Goal: Information Seeking & Learning: Learn about a topic

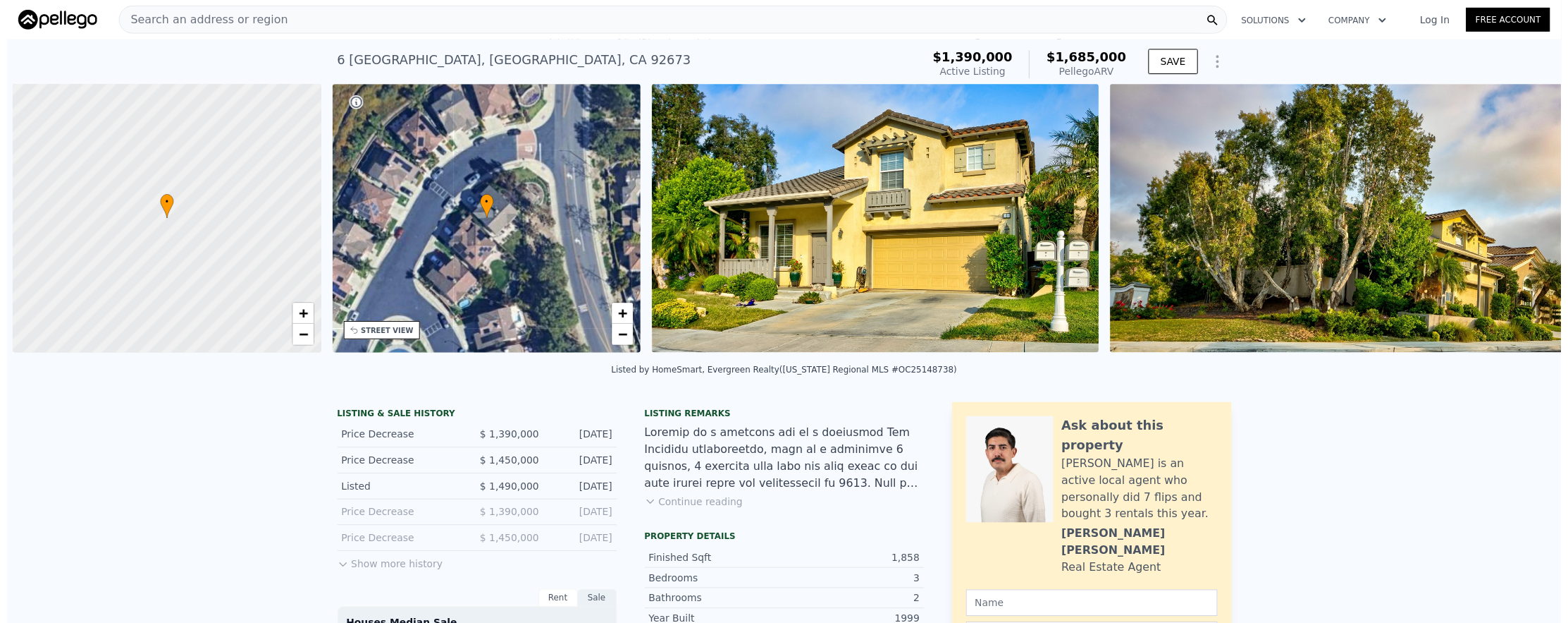
scroll to position [0, 6]
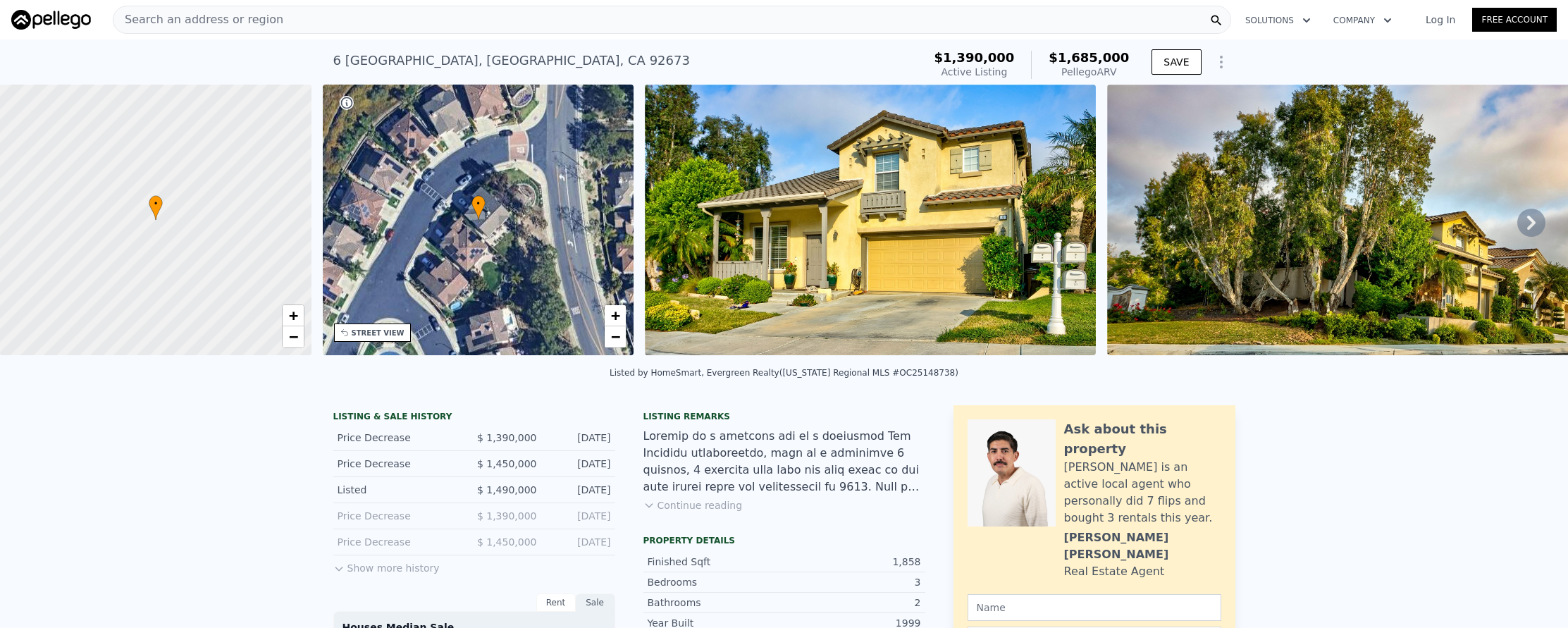
click at [420, 27] on div "Search an address or region" at bounding box center [672, 20] width 1119 height 28
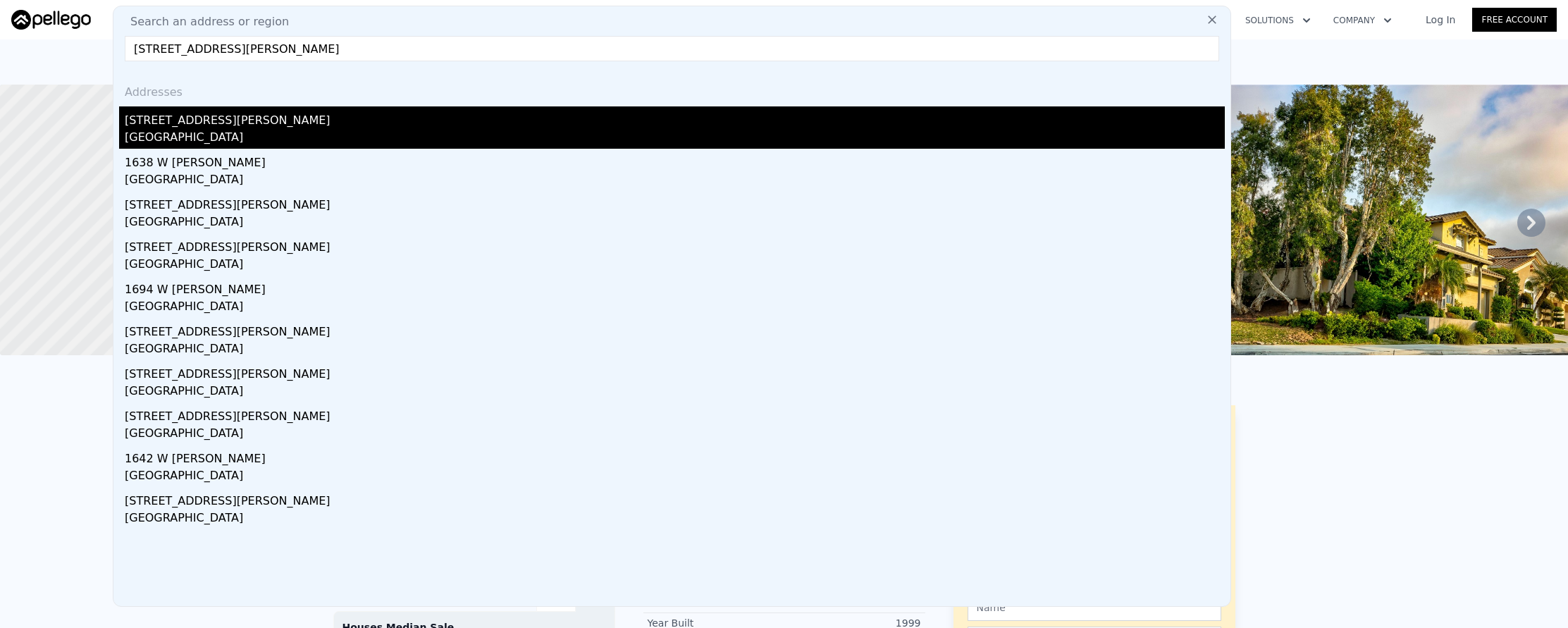
type input "1660 W Sallie Lane, Anaheim, CA 92802"
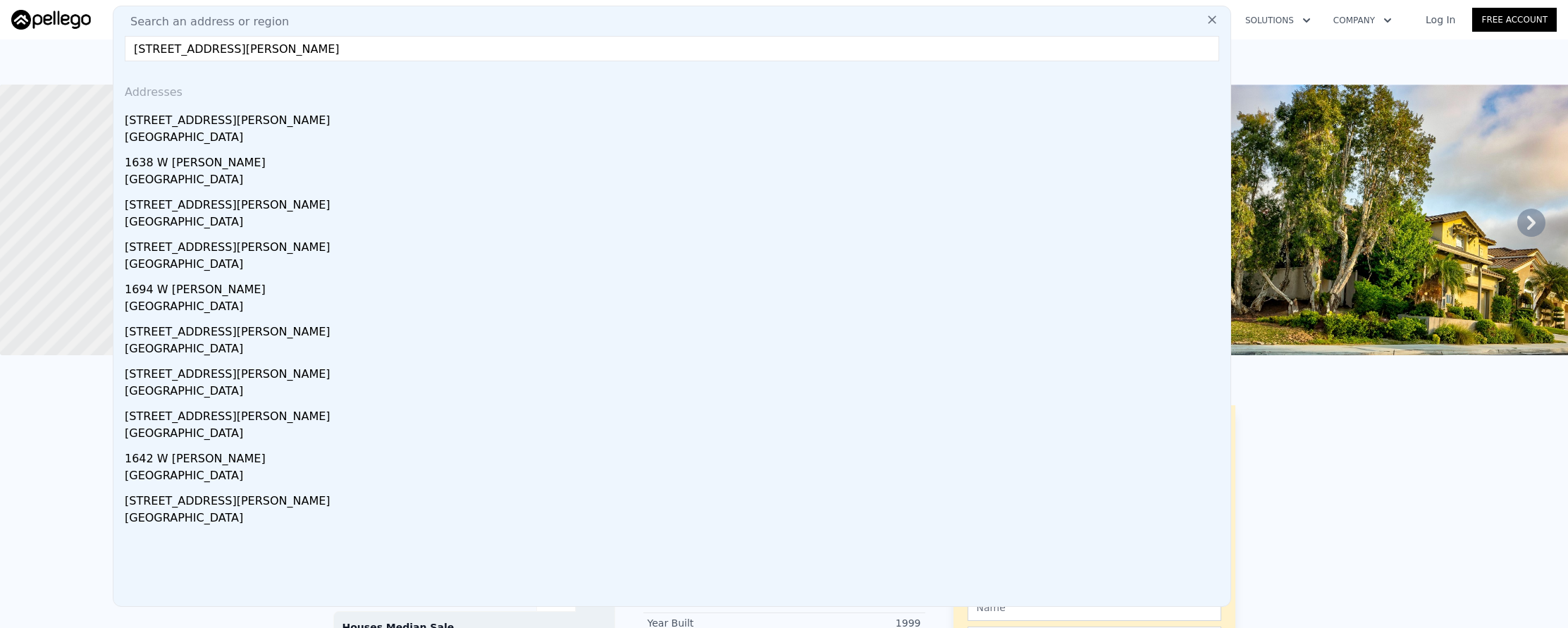
click at [462, 139] on div "Anaheim, CA 92802" at bounding box center [674, 139] width 1100 height 20
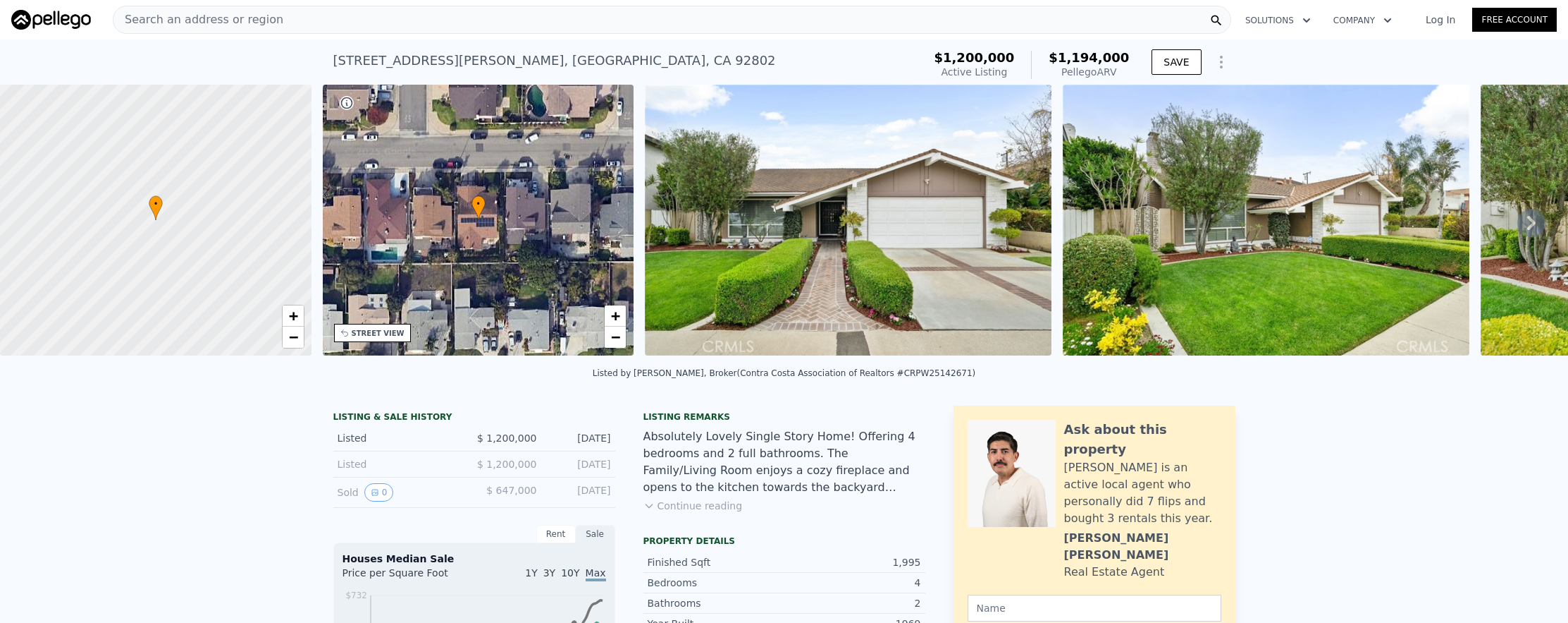
scroll to position [0, 6]
click at [357, 4] on div "Search an address or region Solutions Company Open main menu Log In Free Account" at bounding box center [784, 19] width 1546 height 34
click at [366, 29] on div "Search an address or region" at bounding box center [672, 20] width 1119 height 28
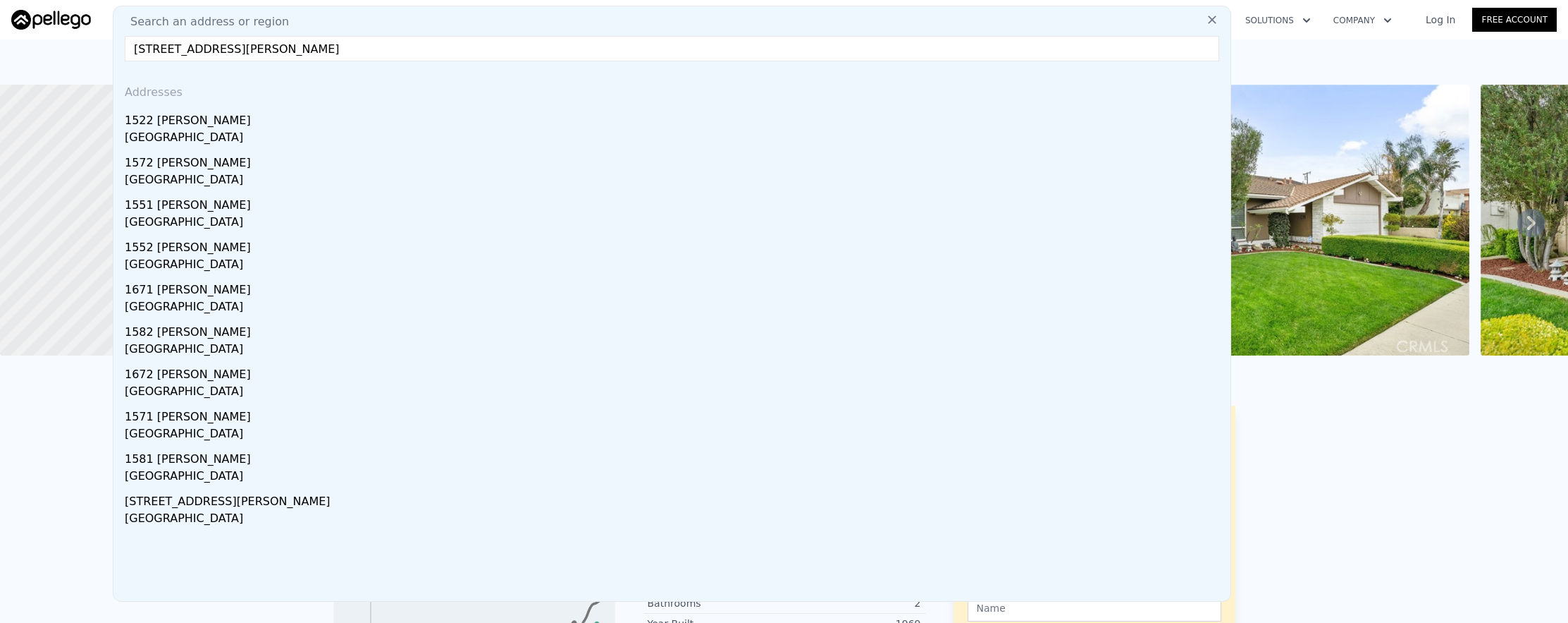
type input "1522 Kenneth Drive, North Tustin, CA 92705"
click at [406, 129] on div "North Tustin, CA 92705" at bounding box center [674, 139] width 1100 height 20
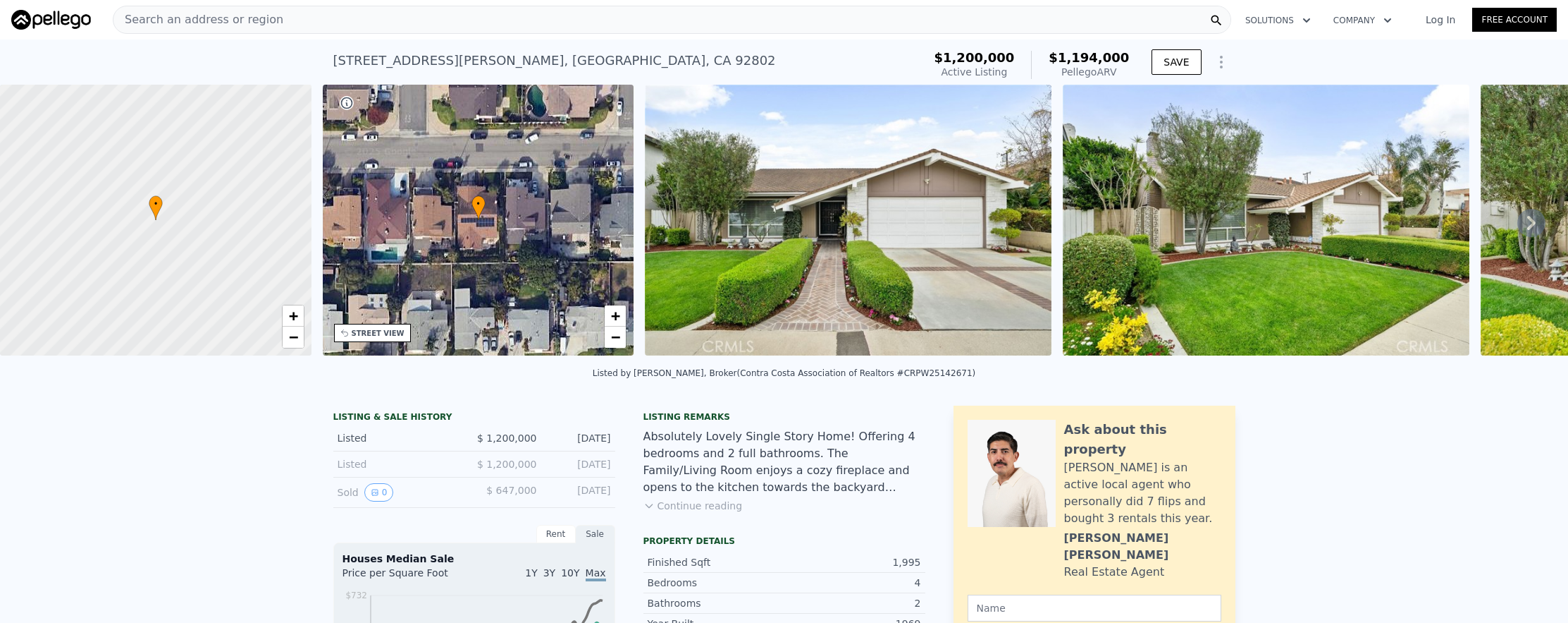
type input "2"
type input "1185"
type input "1696"
type input "6600"
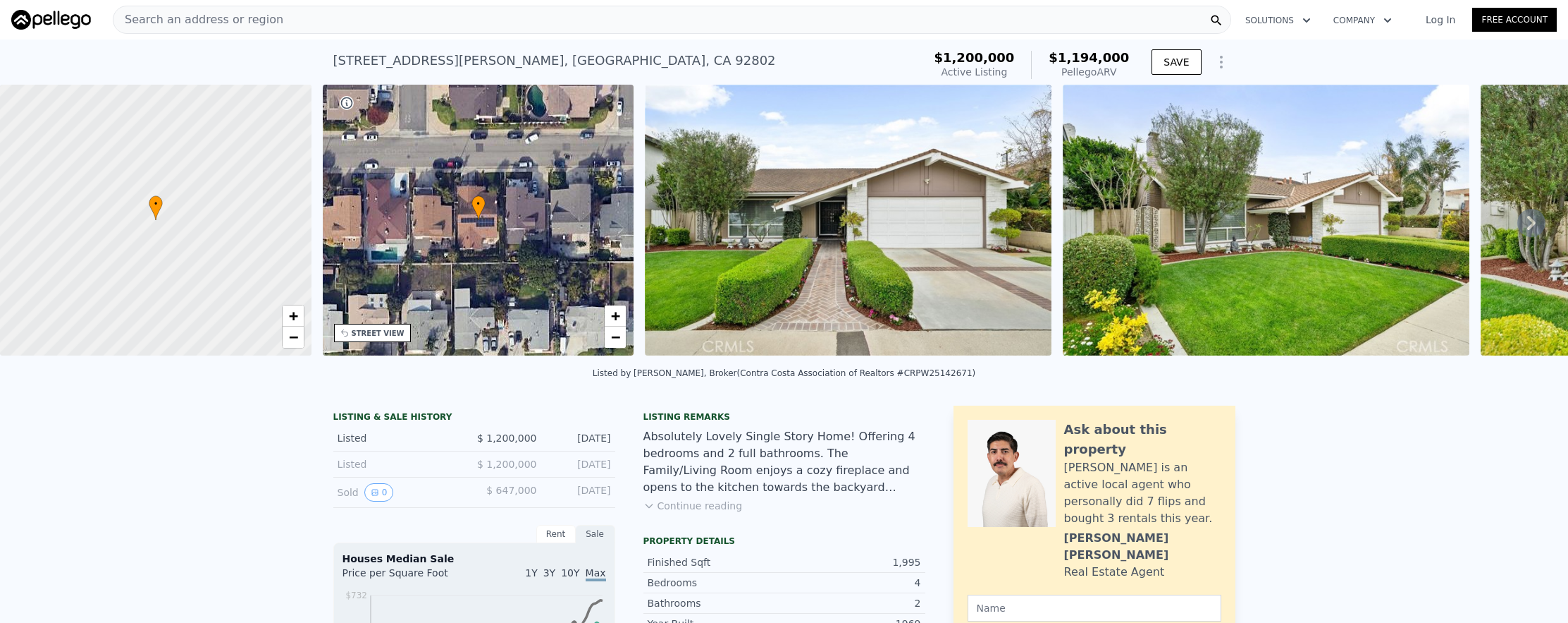
type input "12000"
type input "$ 1,404,000"
type input "8"
type input "-$ 145,478"
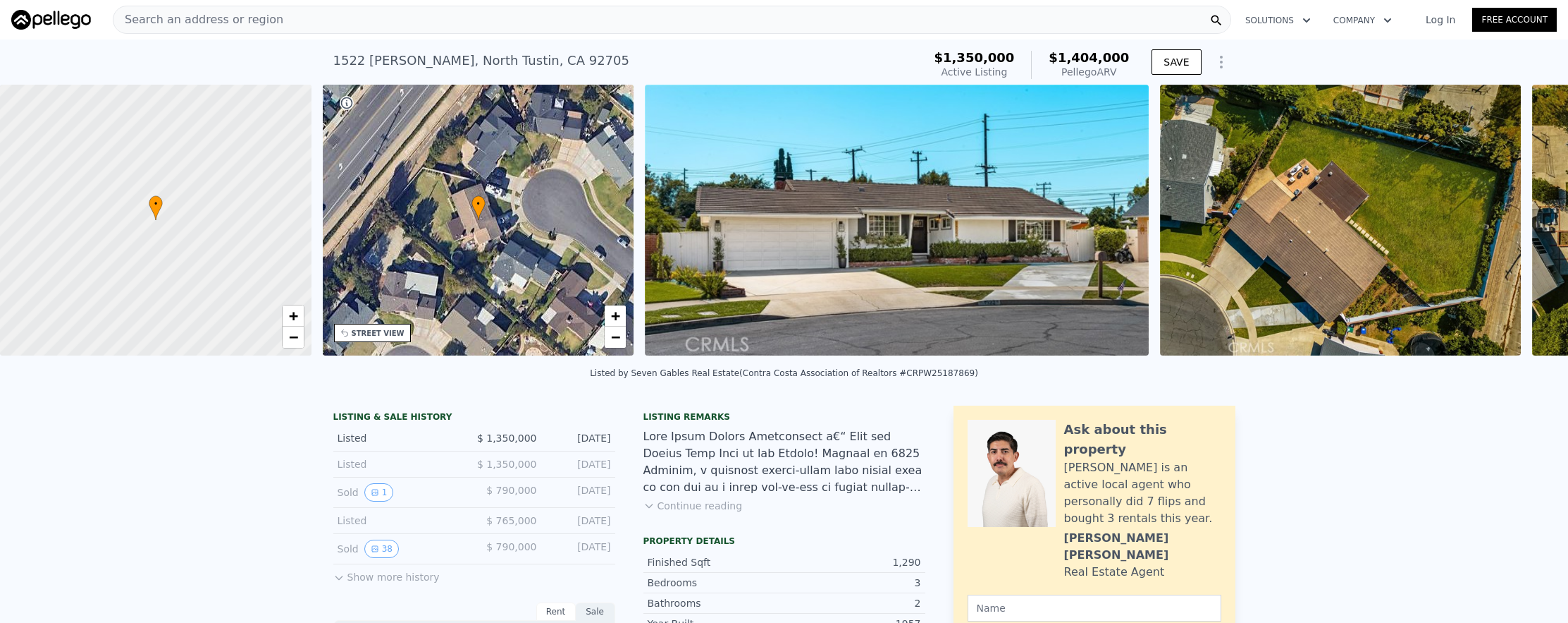
scroll to position [0, 6]
click at [536, 24] on div "Search an address or region" at bounding box center [672, 20] width 1119 height 28
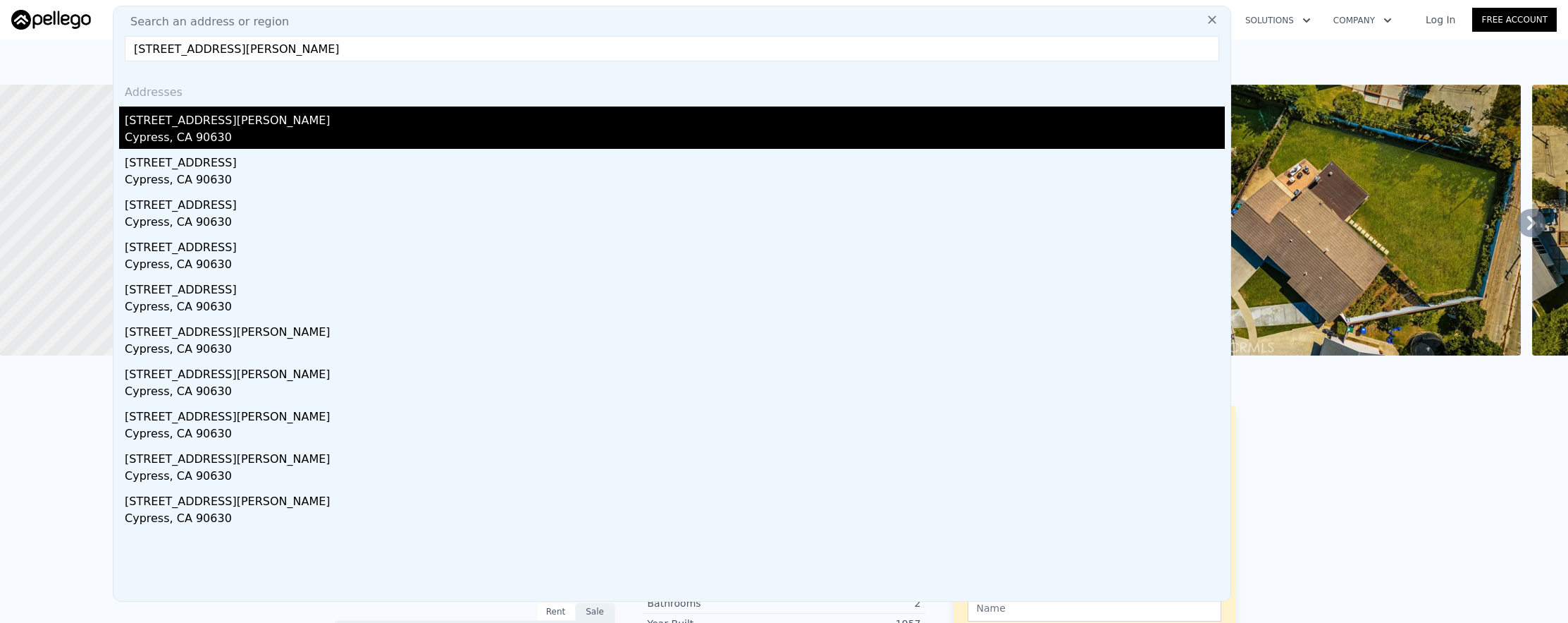
type input "9051 Walker Street, Cypress, CA 90630"
click at [426, 133] on div "Cypress, CA 90630" at bounding box center [674, 139] width 1100 height 20
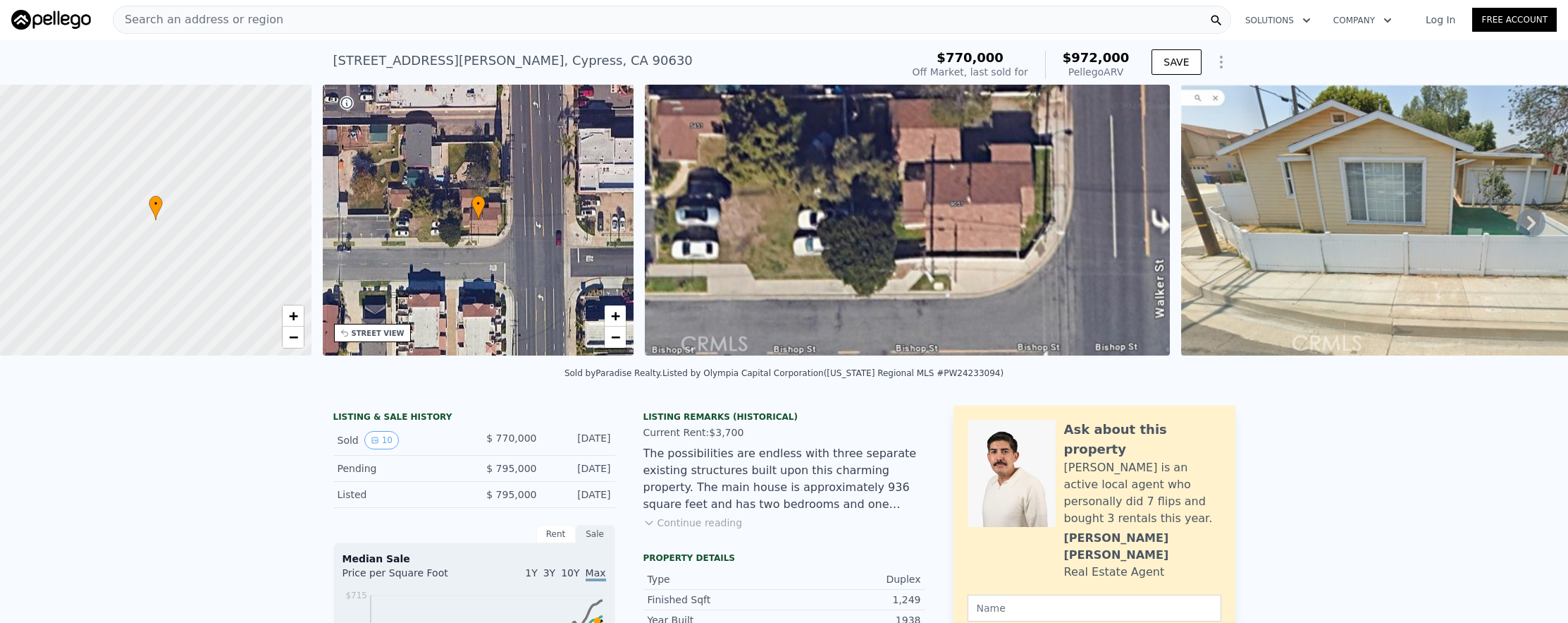
click at [406, 22] on div "Search an address or region" at bounding box center [672, 20] width 1119 height 28
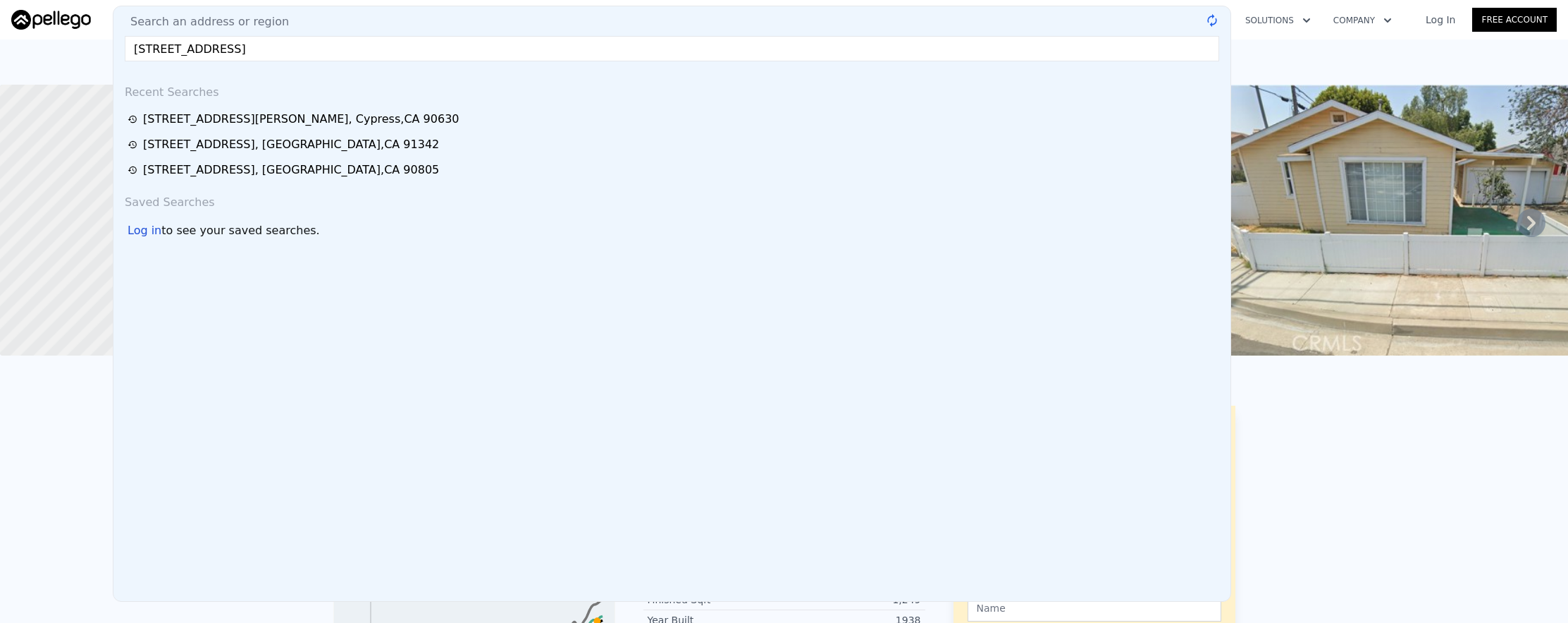
click at [505, 49] on input "1619 W 71st Street, Los Angeles, CA 90047" at bounding box center [672, 48] width 1095 height 26
click at [285, 45] on input "1619 W 71st Street, Los Angeles, CA 90047" at bounding box center [672, 48] width 1095 height 26
drag, startPoint x: 244, startPoint y: 52, endPoint x: 454, endPoint y: 61, distance: 210.2
click at [448, 69] on div "Search an address or region 1619 W 71st Street, Los Angeles, CA 90047 @keyframe…" at bounding box center [672, 304] width 1119 height 596
type input "1619 W 71st"
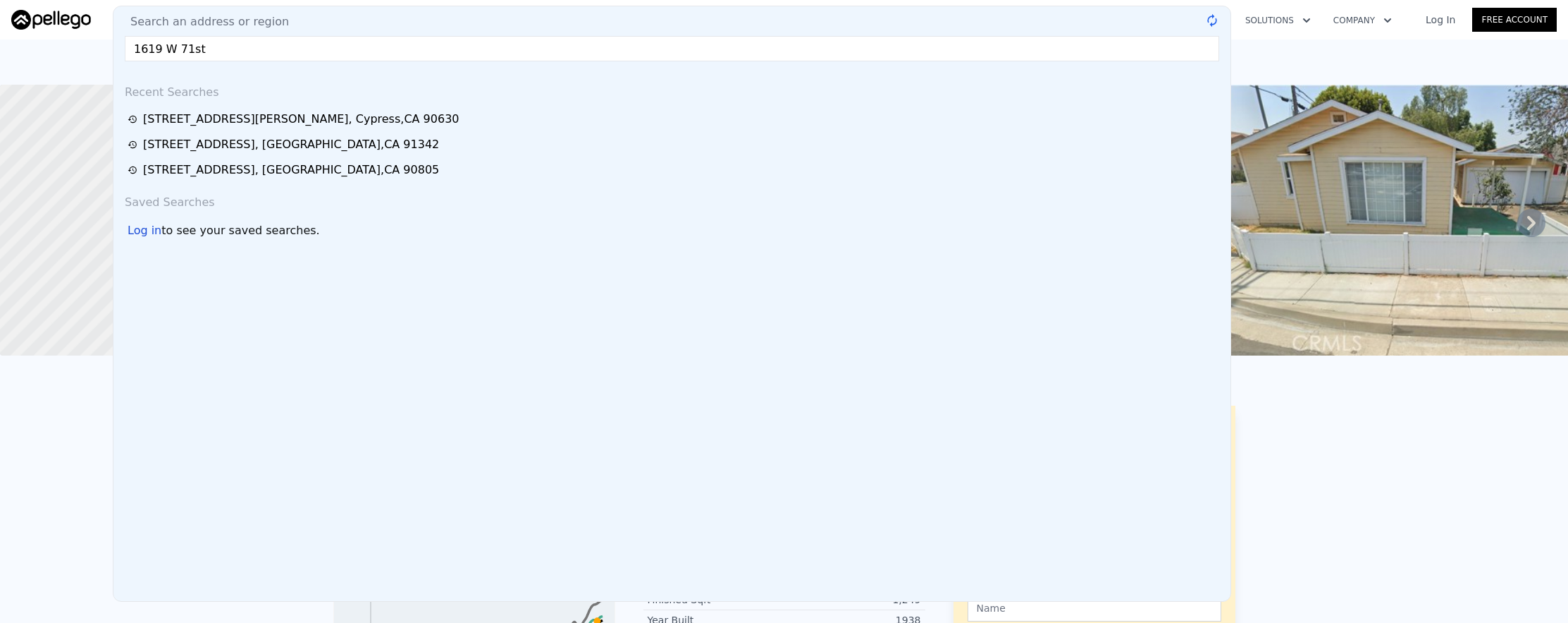
click at [238, 93] on div "Recent Searches" at bounding box center [672, 90] width 1106 height 34
click at [237, 48] on input "1619 W 71st" at bounding box center [672, 48] width 1095 height 26
click at [277, 67] on div "Search an address or region 1619 W 71st @keyframes spin { from { transform: rot…" at bounding box center [672, 304] width 1119 height 596
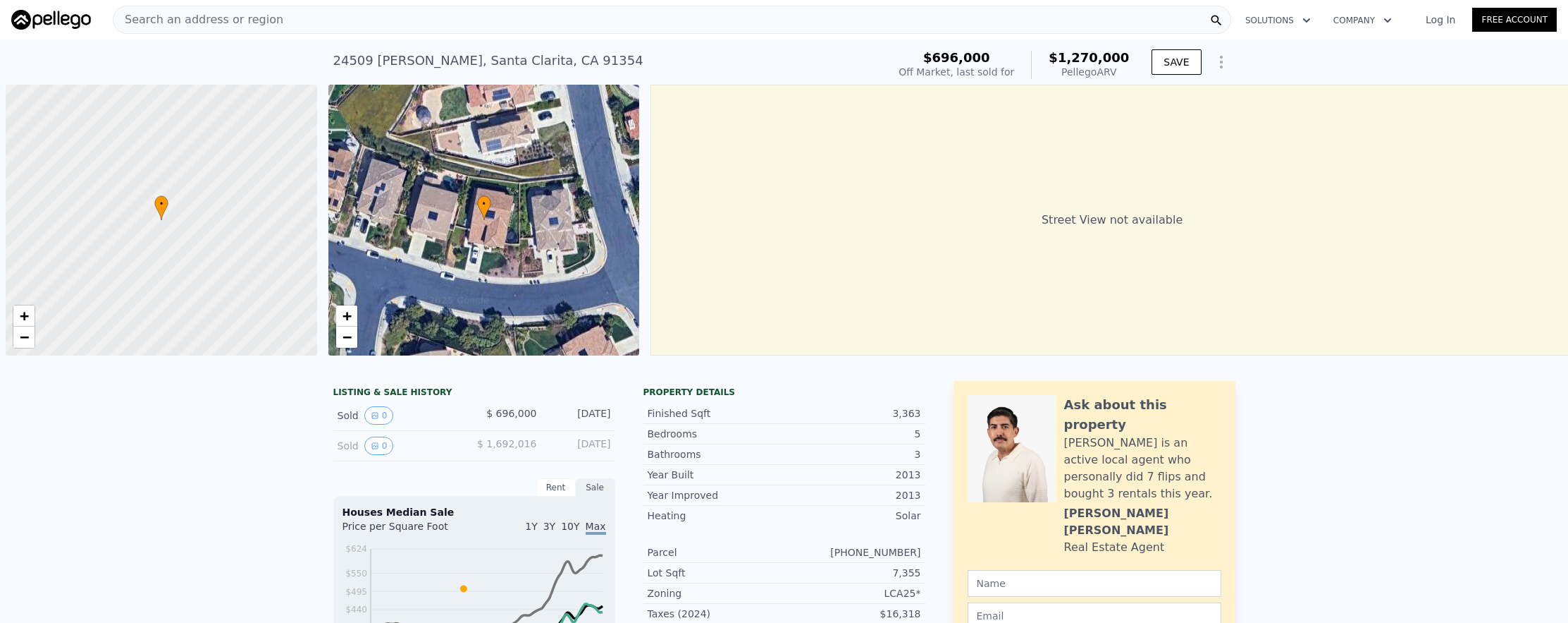
click at [343, 8] on div "Search an address or region" at bounding box center [672, 20] width 1119 height 28
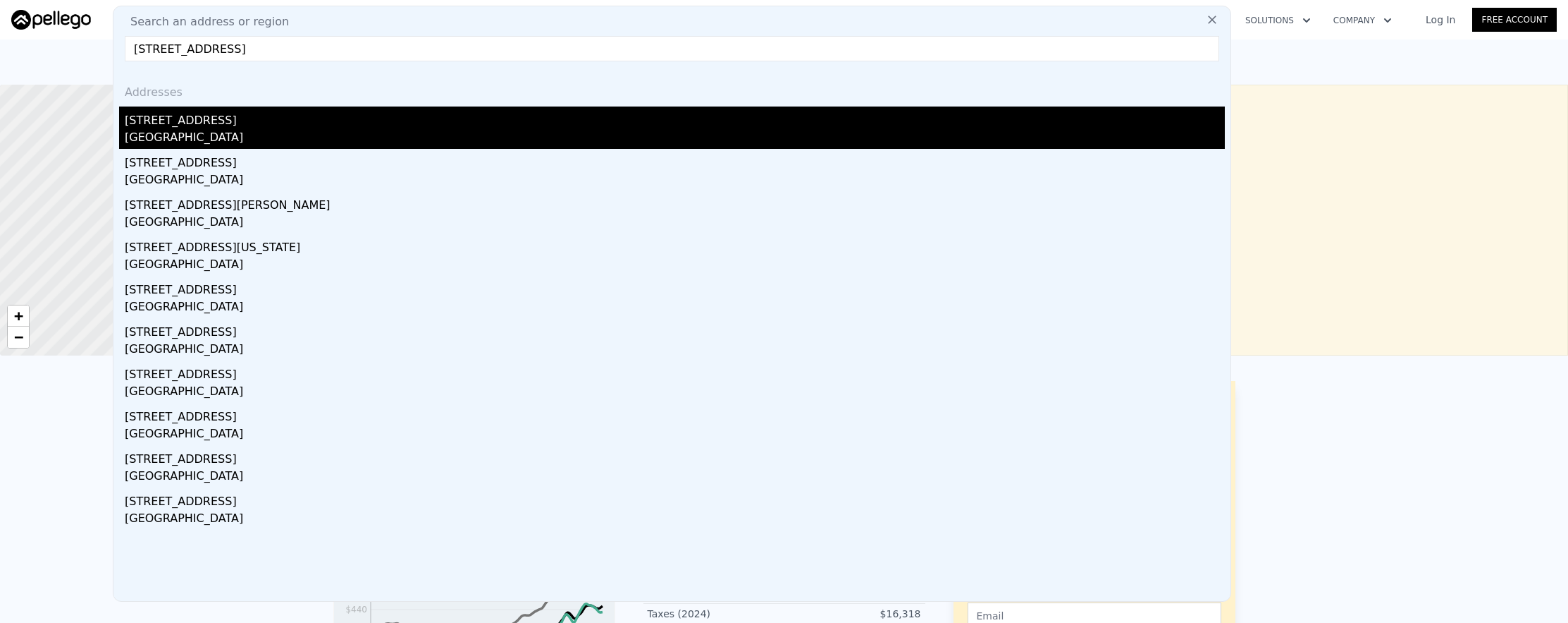
type input "6778 Gaviota Avenue, Long Beach, CA 90805"
click at [394, 136] on div "Long Beach, CA 90805" at bounding box center [674, 139] width 1100 height 20
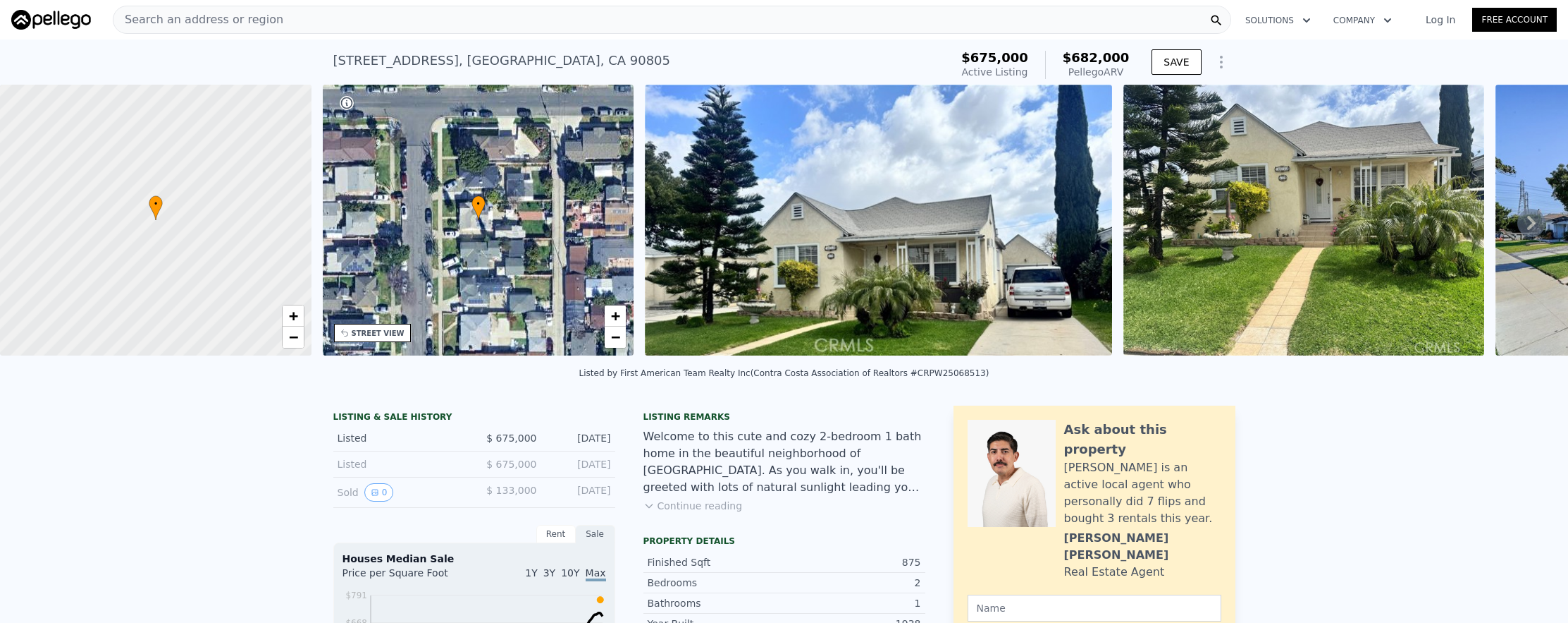
click at [530, 32] on div "Search an address or region" at bounding box center [672, 20] width 1119 height 28
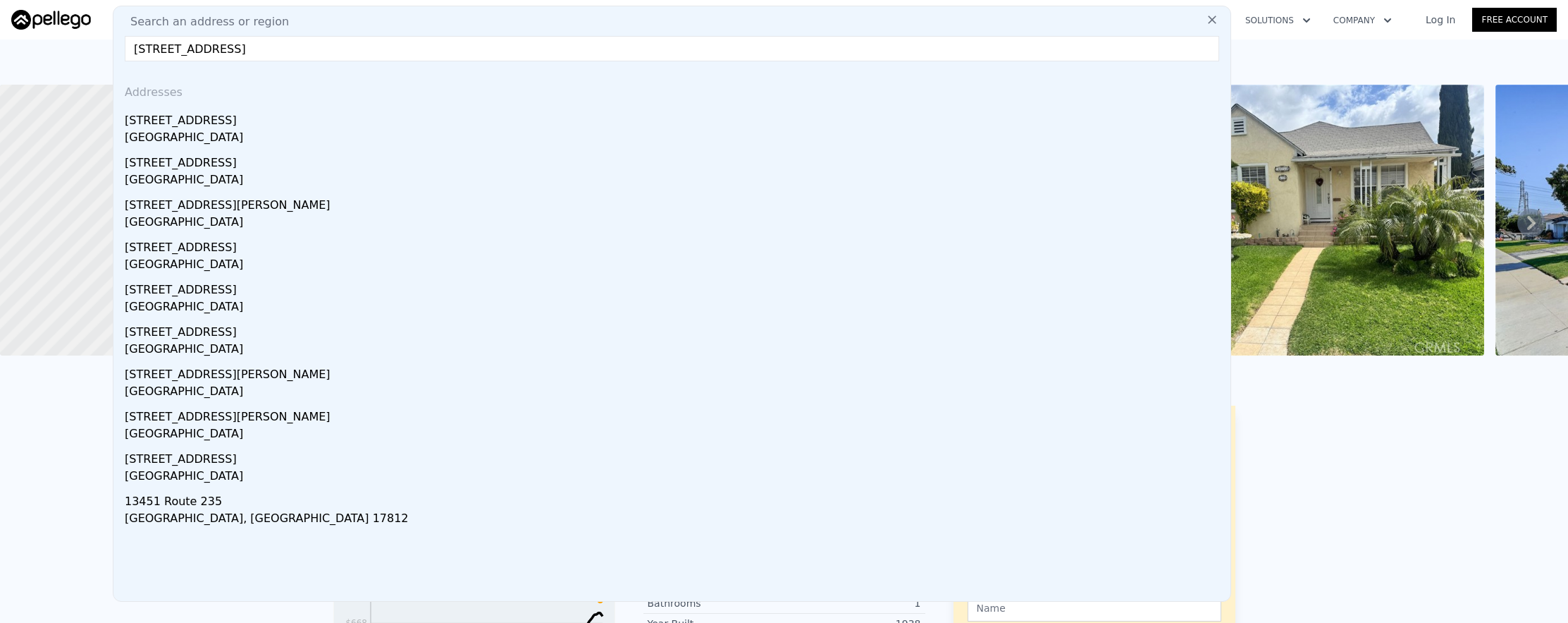
type input "13451 Beaver Street, Sylmar, CA 91342"
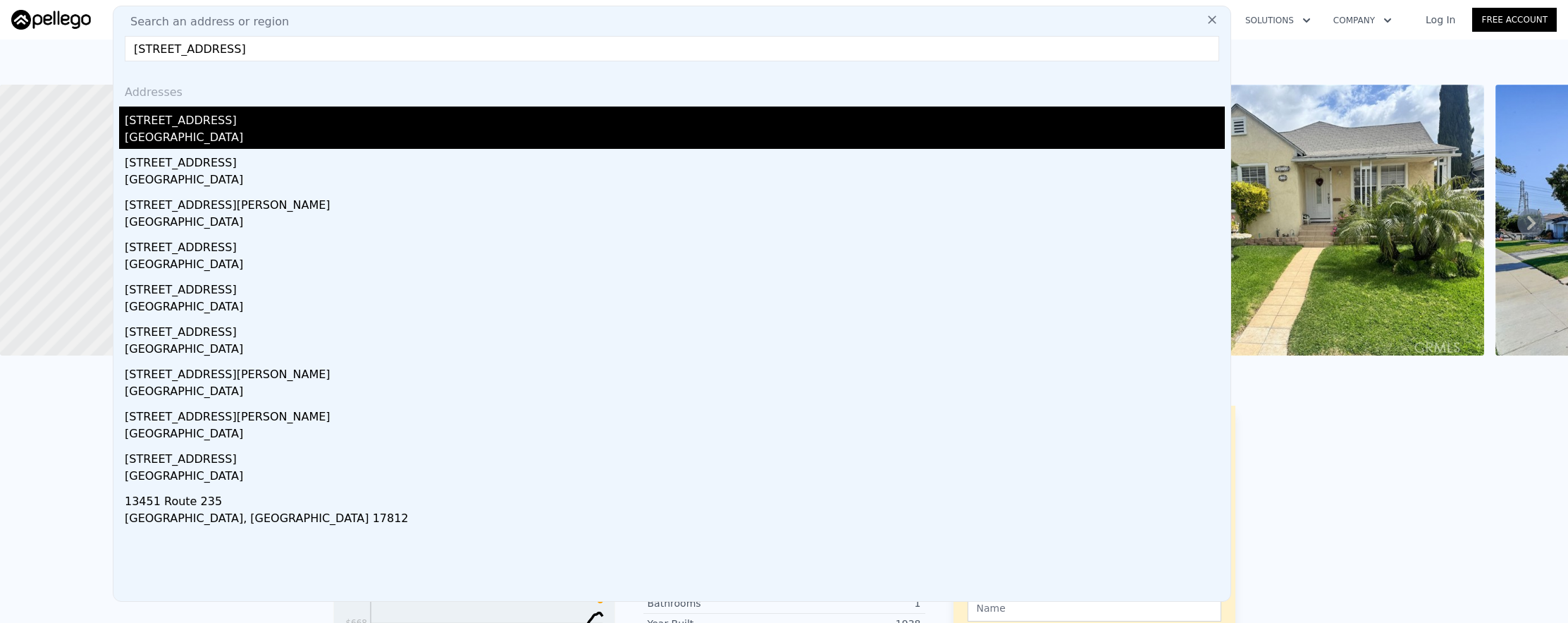
click at [193, 127] on div "[STREET_ADDRESS]" at bounding box center [674, 117] width 1100 height 22
click at [193, 127] on div at bounding box center [156, 221] width 374 height 325
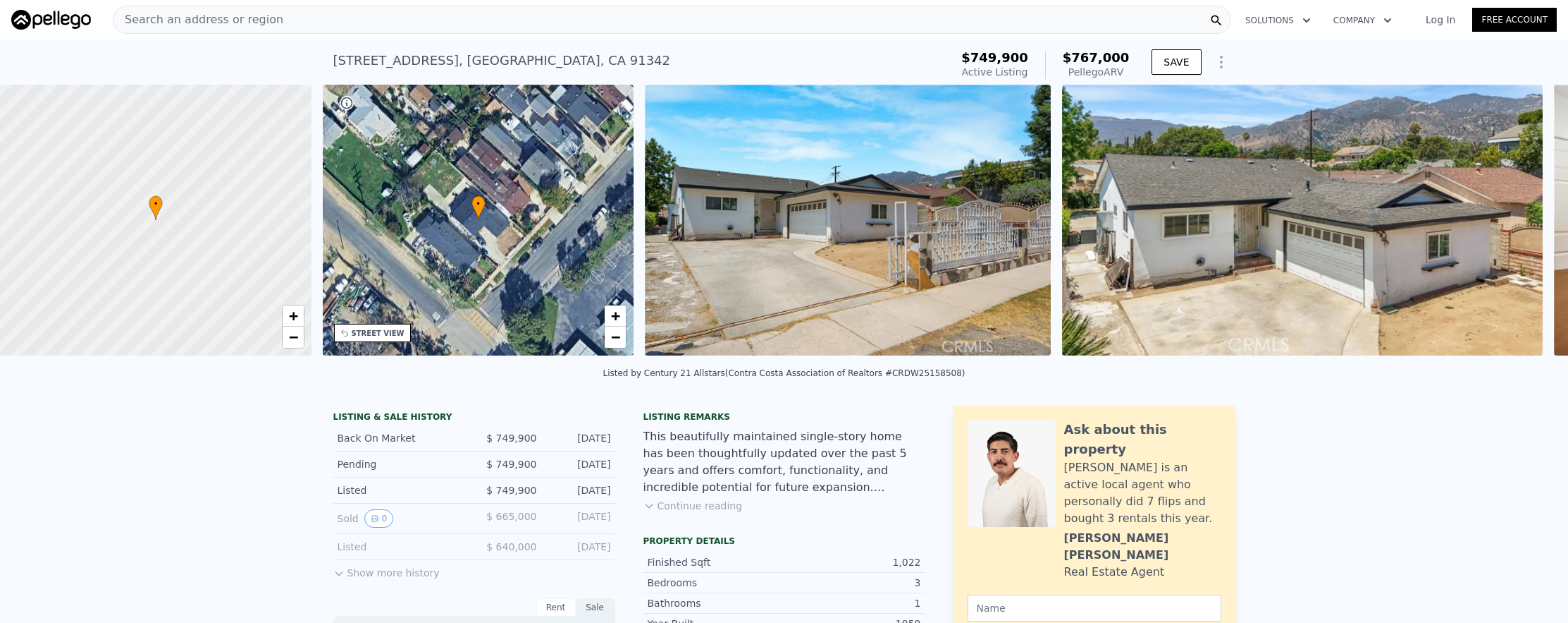
scroll to position [0, 6]
click at [546, 40] on div "13451 Beaver St , Los Angeles County , CA 91342 Active at $749,900 (~ARV $767k …" at bounding box center [784, 62] width 902 height 45
click at [547, 32] on div "Search an address or region" at bounding box center [672, 20] width 1119 height 28
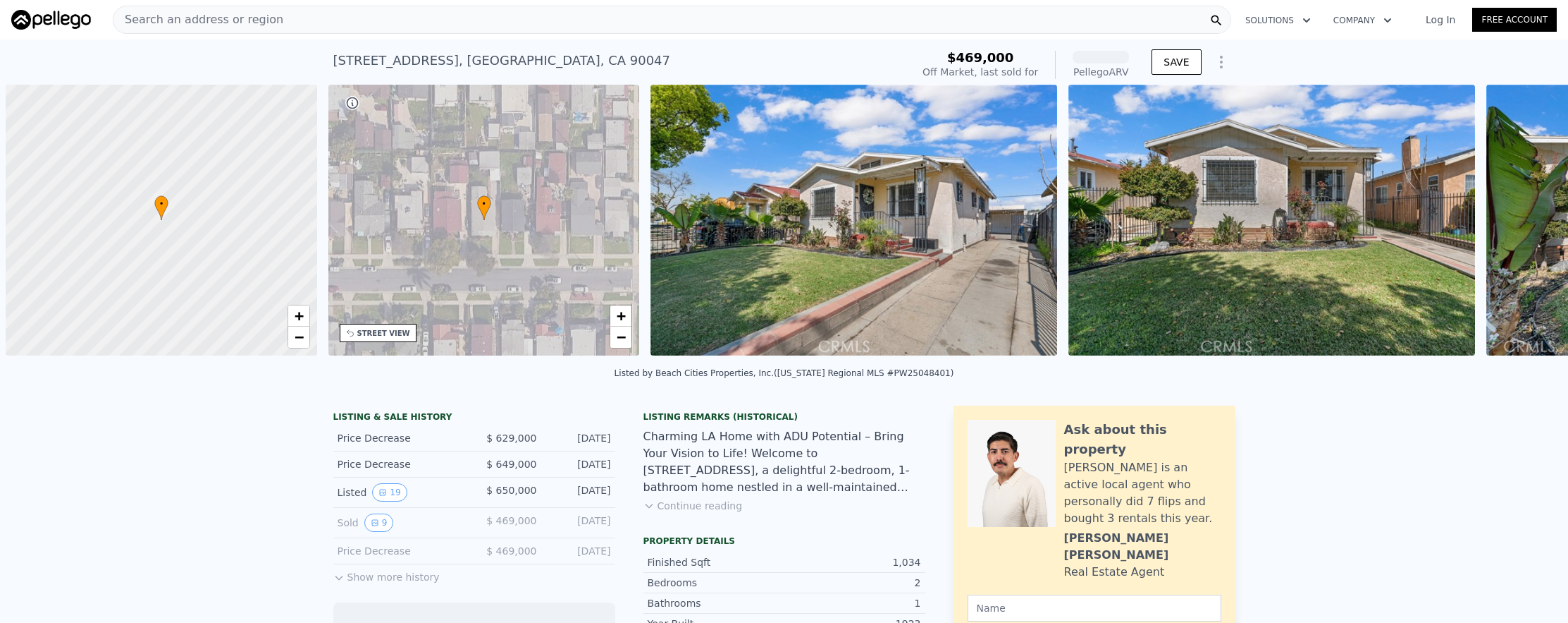
scroll to position [0, 6]
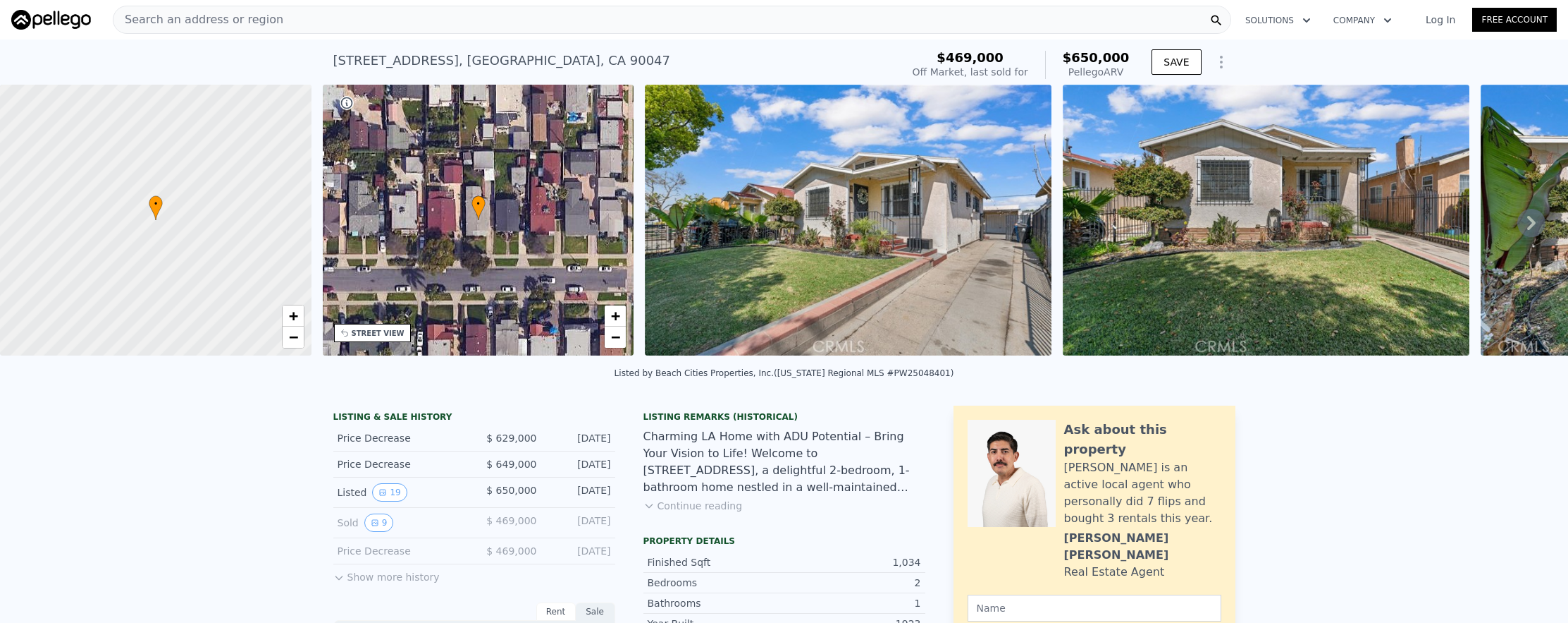
click at [464, 15] on div "Search an address or region" at bounding box center [672, 20] width 1119 height 28
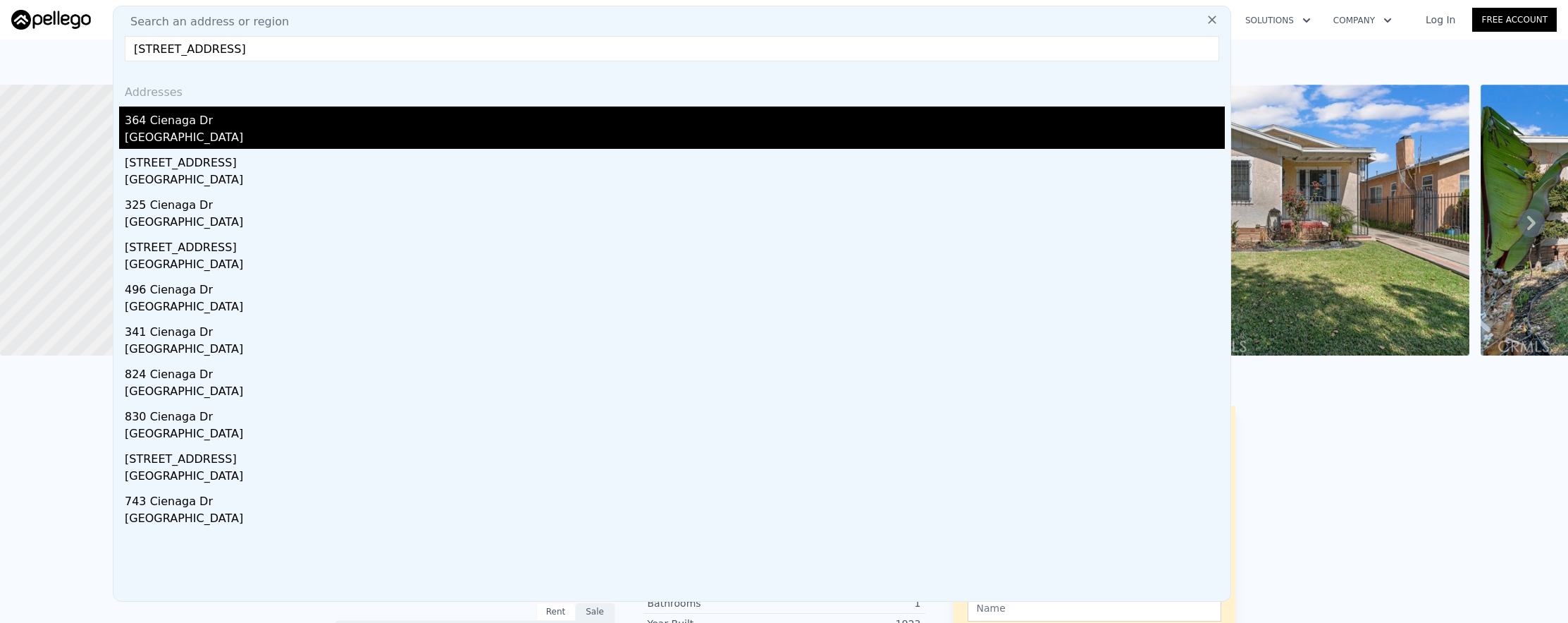
type input "364 Cienaga Drive, Fullerton, CA 92835"
click at [429, 129] on div "Fullerton, CA 92835" at bounding box center [674, 139] width 1100 height 20
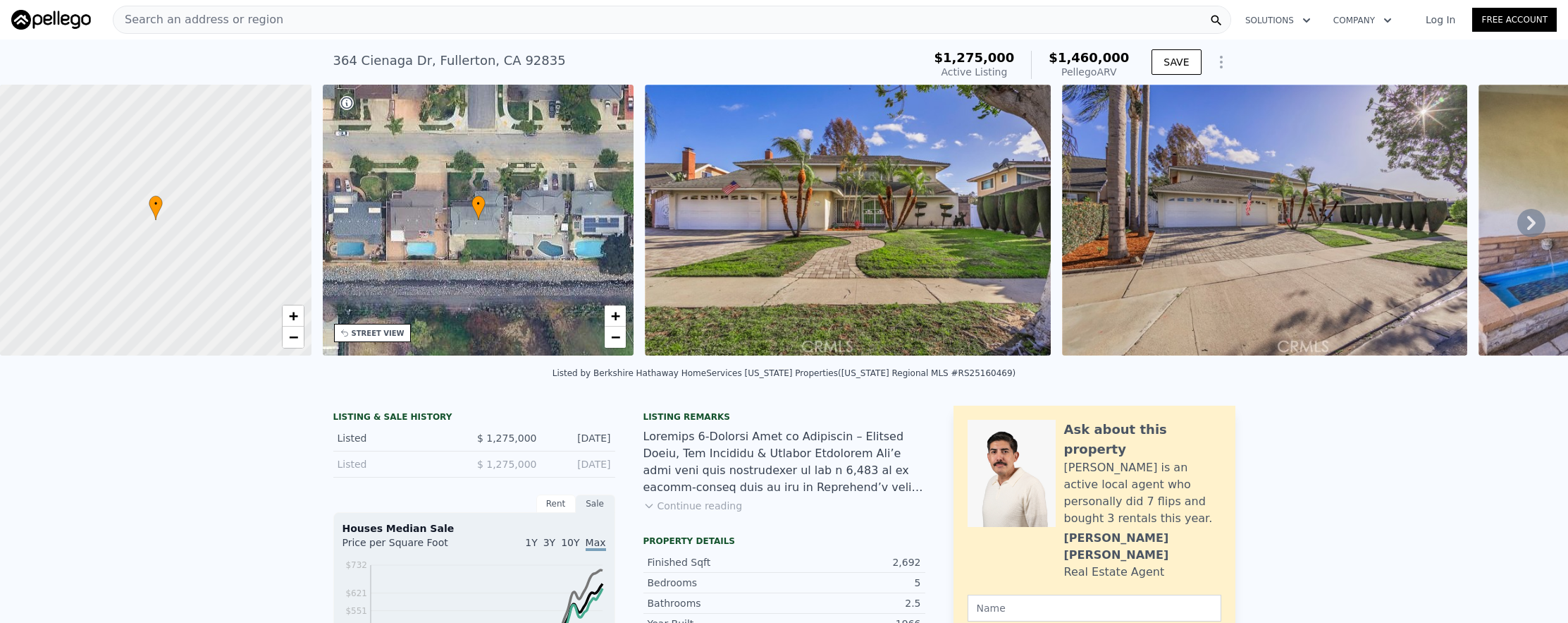
click at [386, 35] on div "Search an address or region Solutions Company Open main menu Log In Free Account" at bounding box center [784, 19] width 1546 height 34
click at [388, 30] on div "Search an address or region" at bounding box center [672, 20] width 1119 height 28
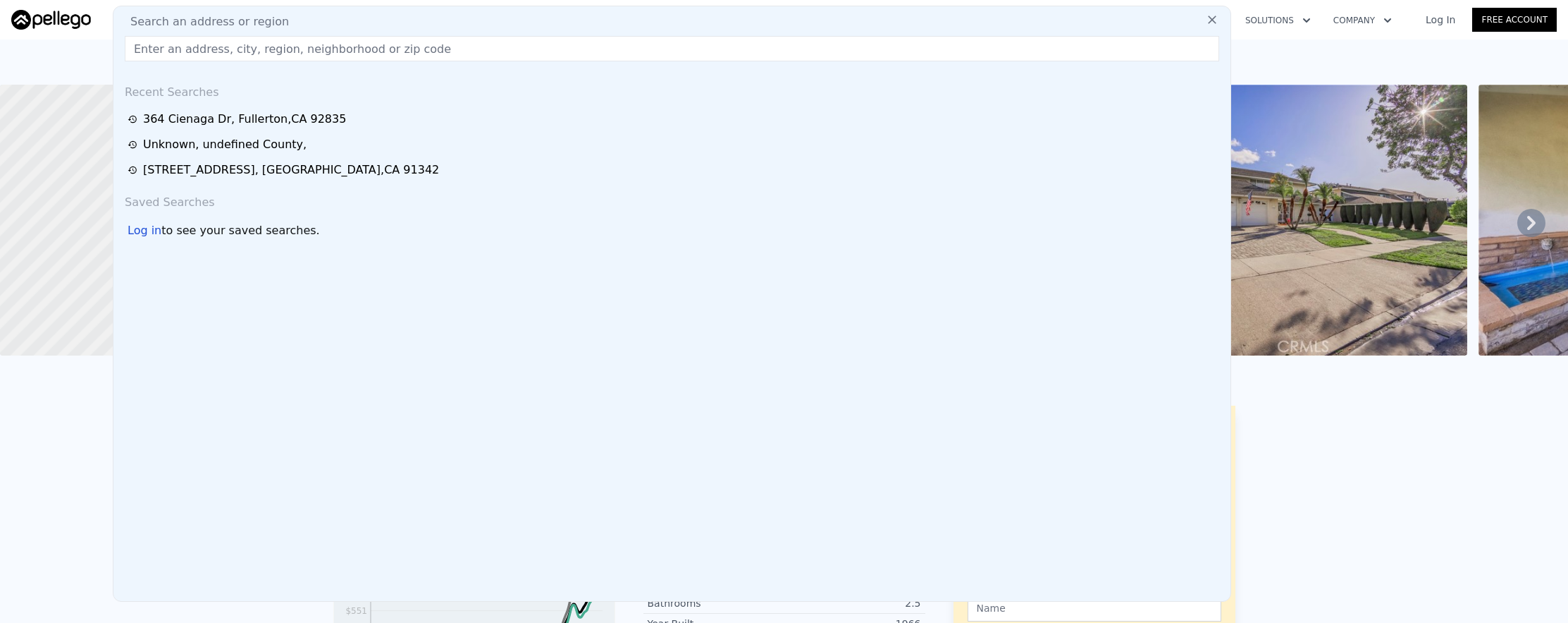
click at [396, 21] on div "Search an address or region" at bounding box center [672, 22] width 1106 height 17
paste input "CV25052151"
type input "CV25052151"
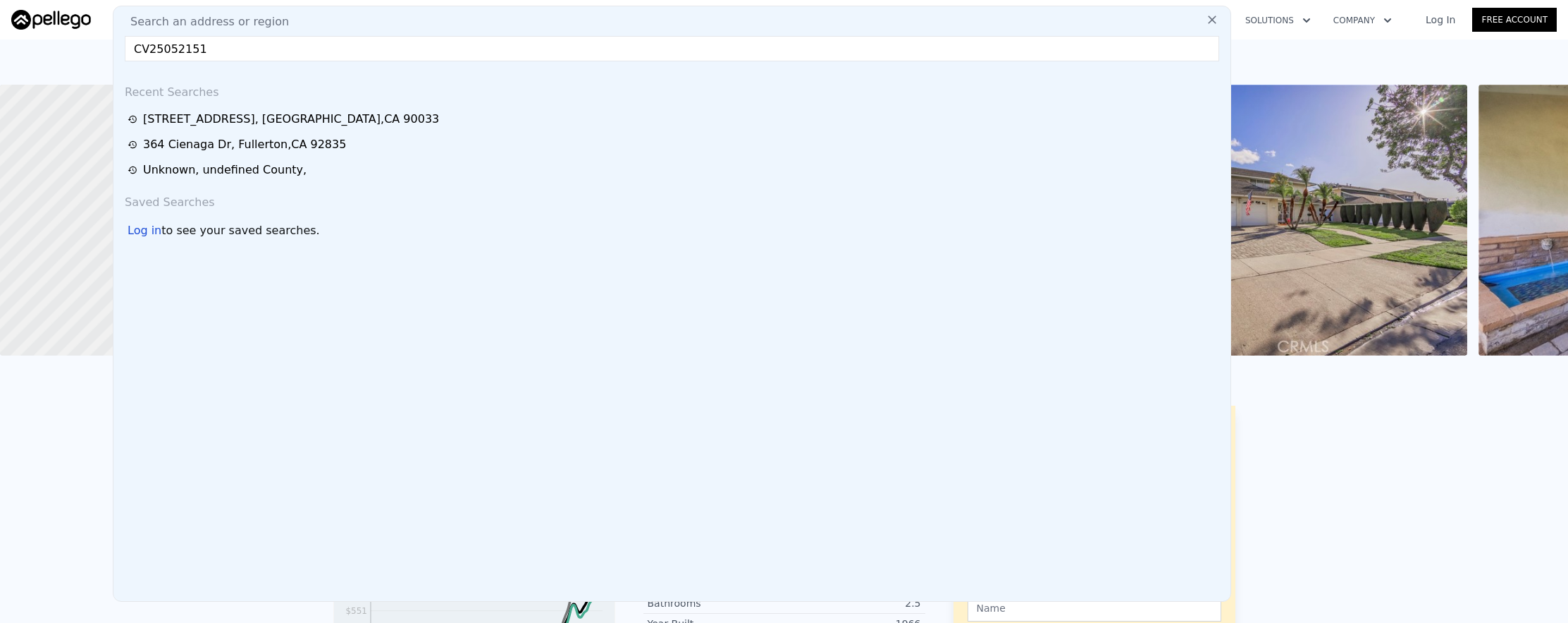
scroll to position [0, 6]
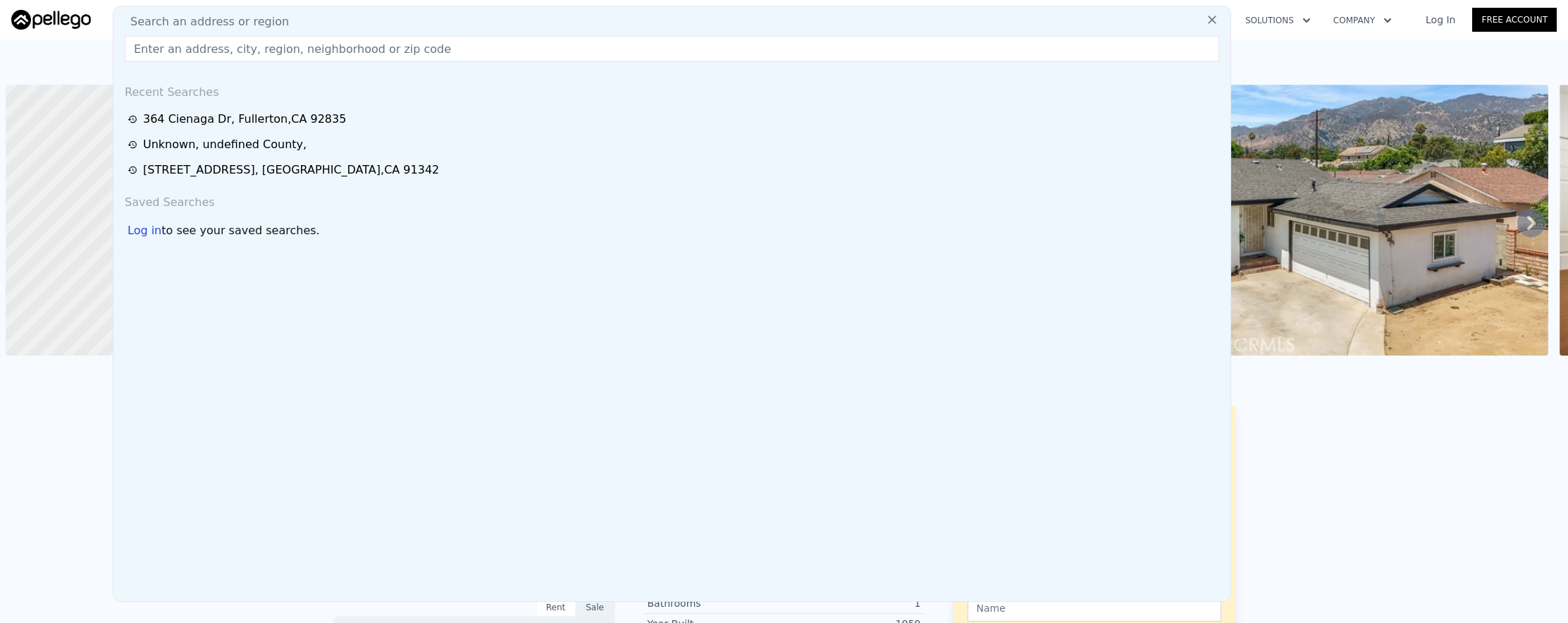
scroll to position [0, 6]
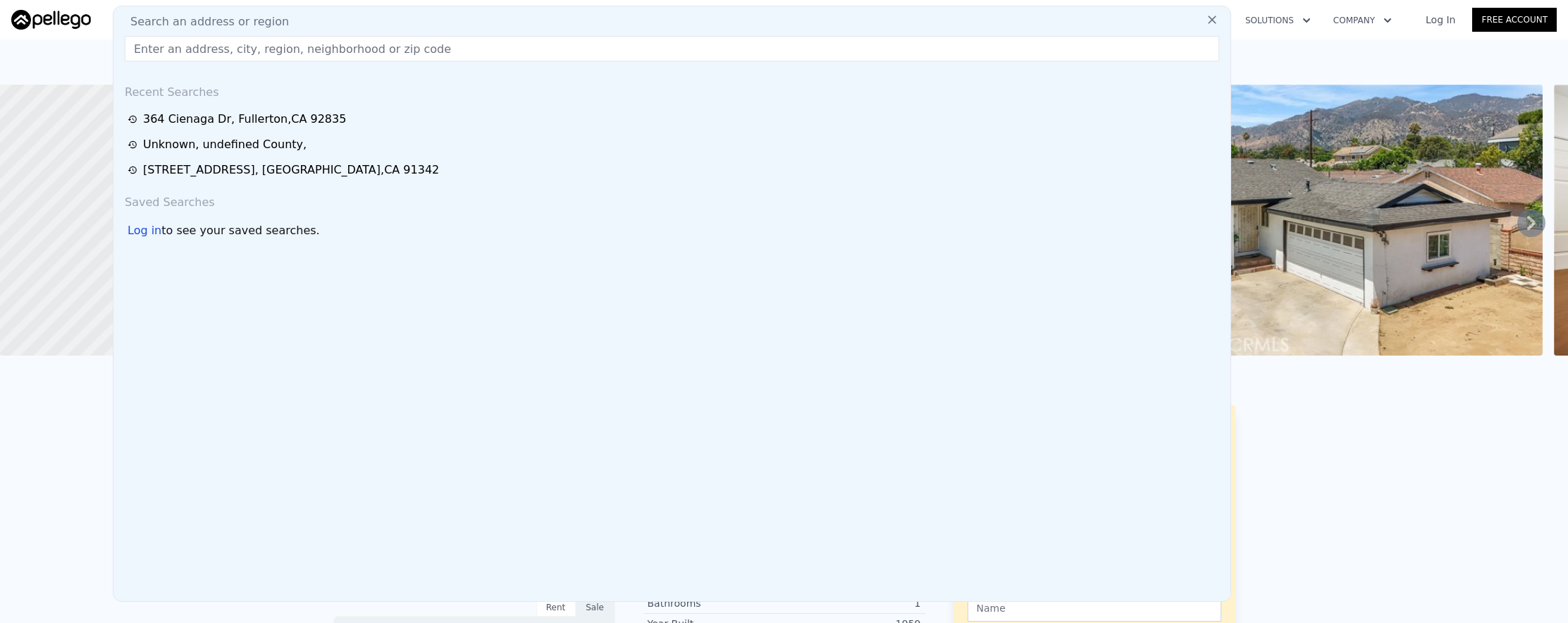
click at [187, 64] on div "Search an address or region Recent Searches [STREET_ADDRESS] Unknown , [GEOGRAP…" at bounding box center [672, 304] width 1119 height 596
click at [187, 59] on input "text" at bounding box center [672, 48] width 1095 height 26
paste input "[STREET_ADDRESS]"
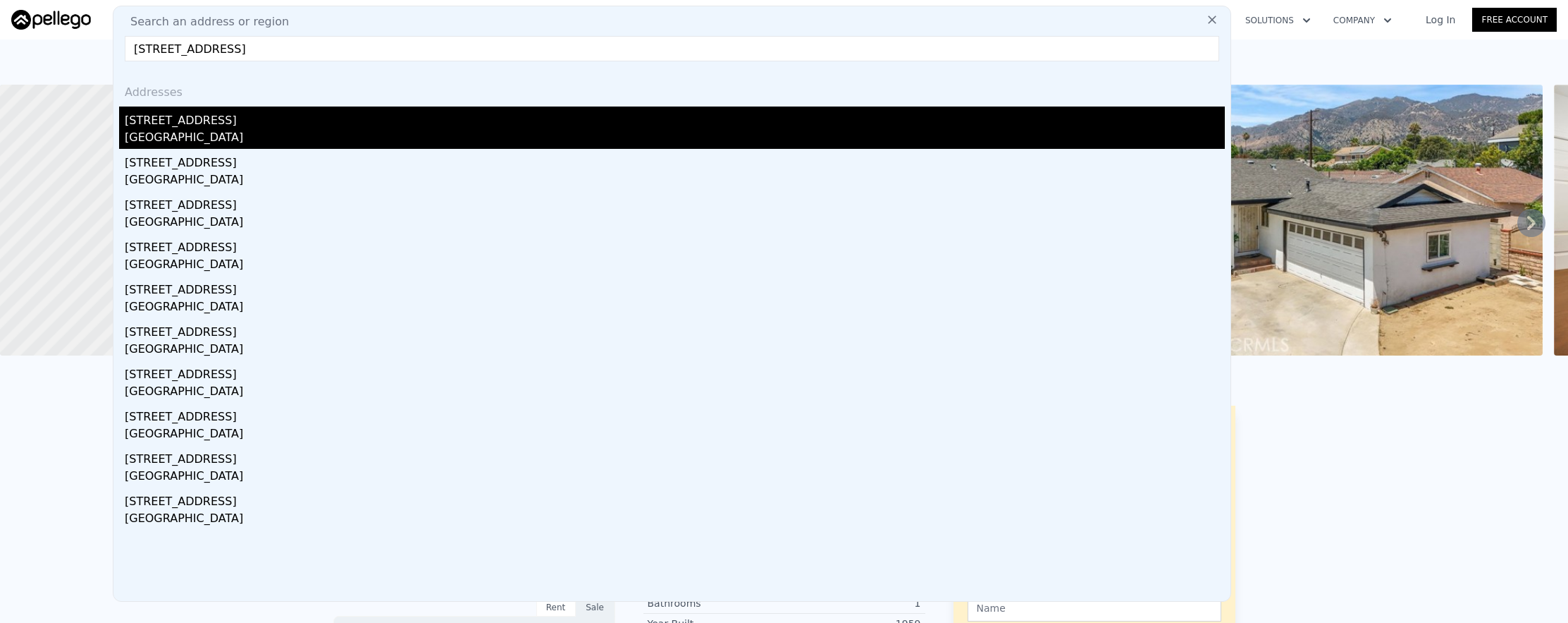
type input "[STREET_ADDRESS]"
click at [223, 130] on div "[GEOGRAPHIC_DATA]" at bounding box center [674, 139] width 1100 height 20
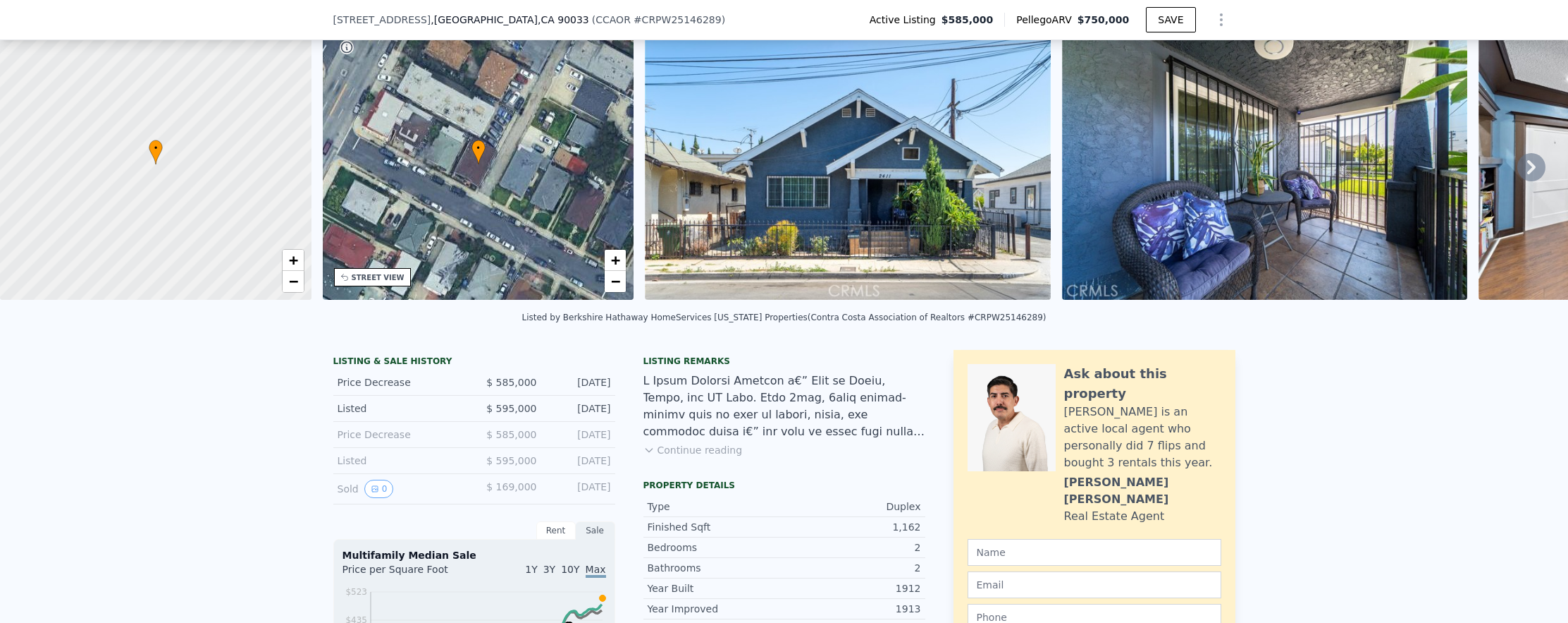
scroll to position [214, 0]
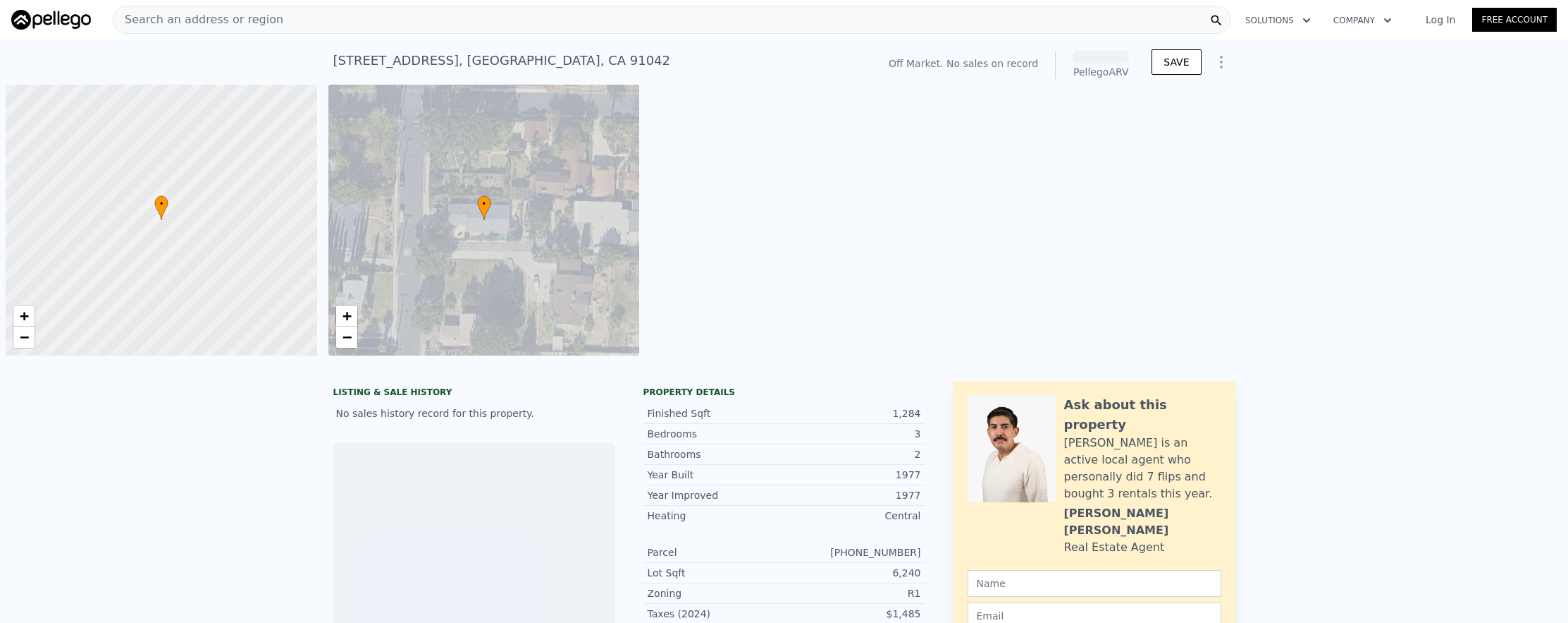
scroll to position [0, 6]
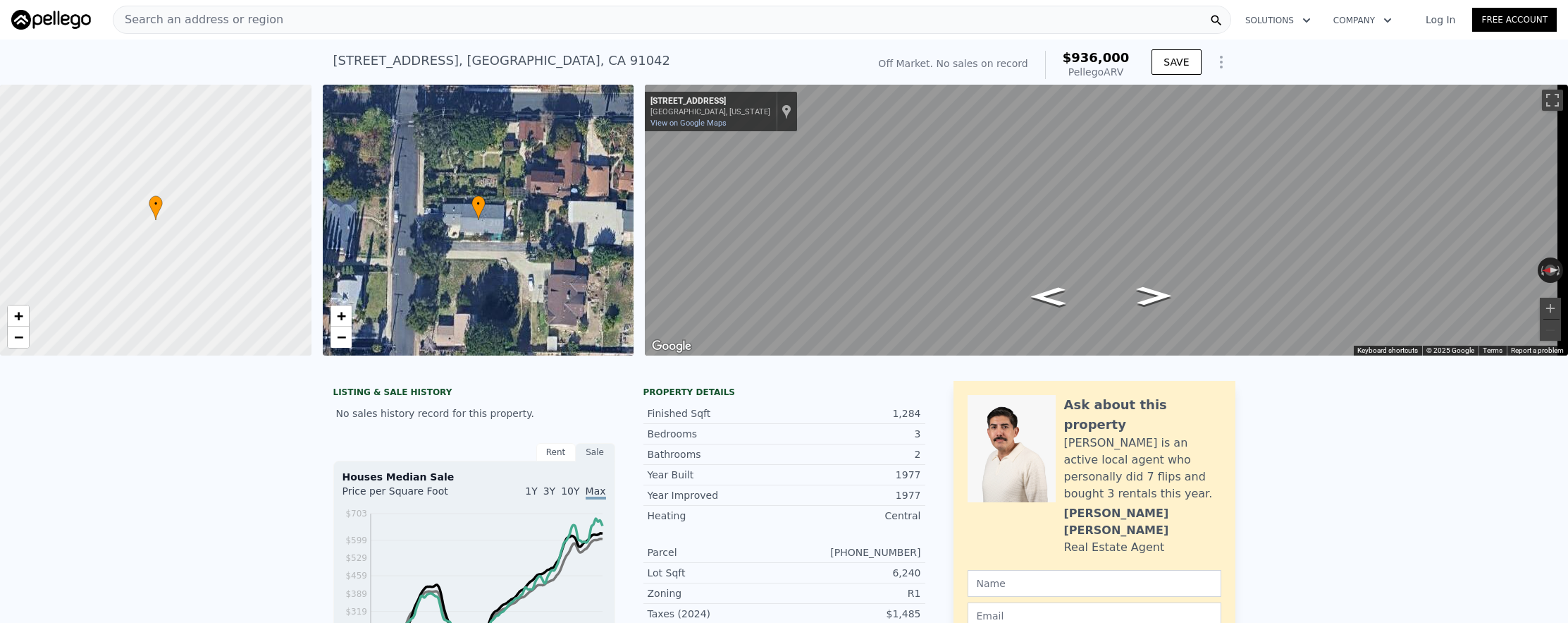
click at [390, 26] on div "Search an address or region" at bounding box center [672, 20] width 1119 height 28
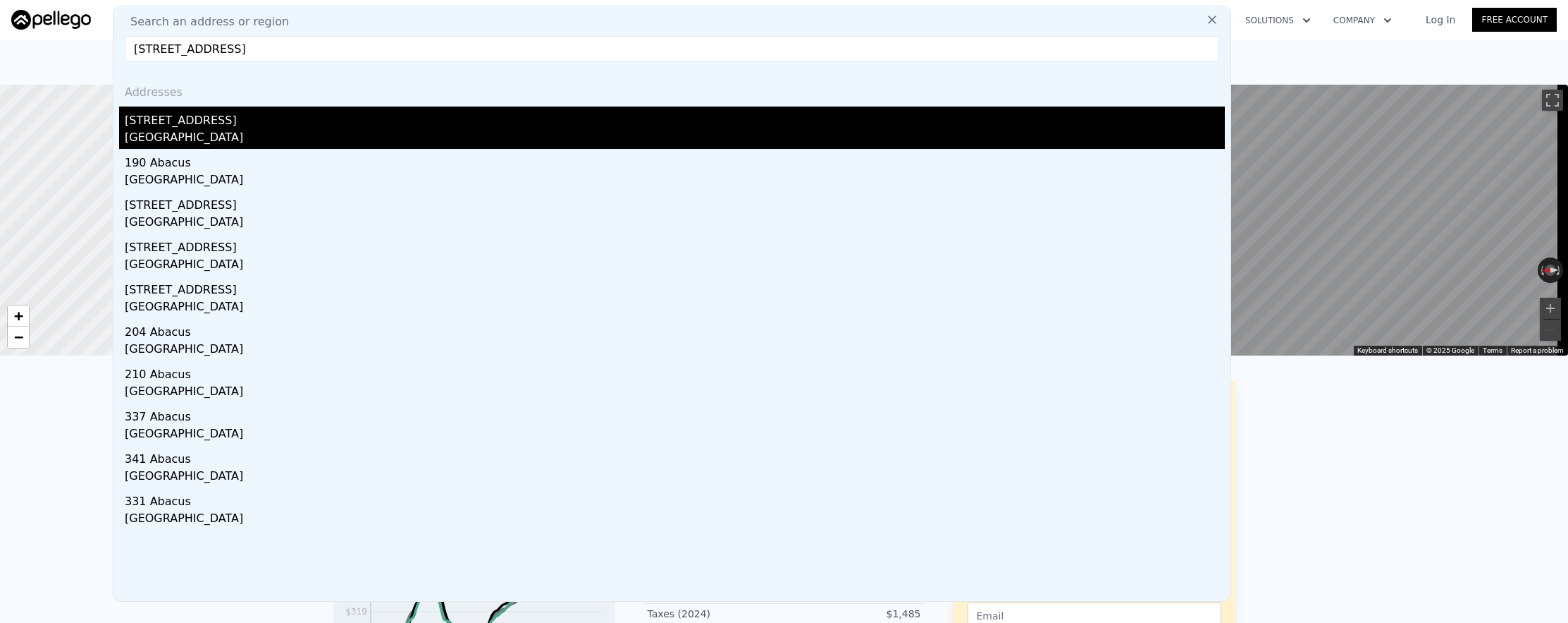
type input "[STREET_ADDRESS]"
click at [416, 147] on div "[GEOGRAPHIC_DATA]" at bounding box center [674, 139] width 1100 height 20
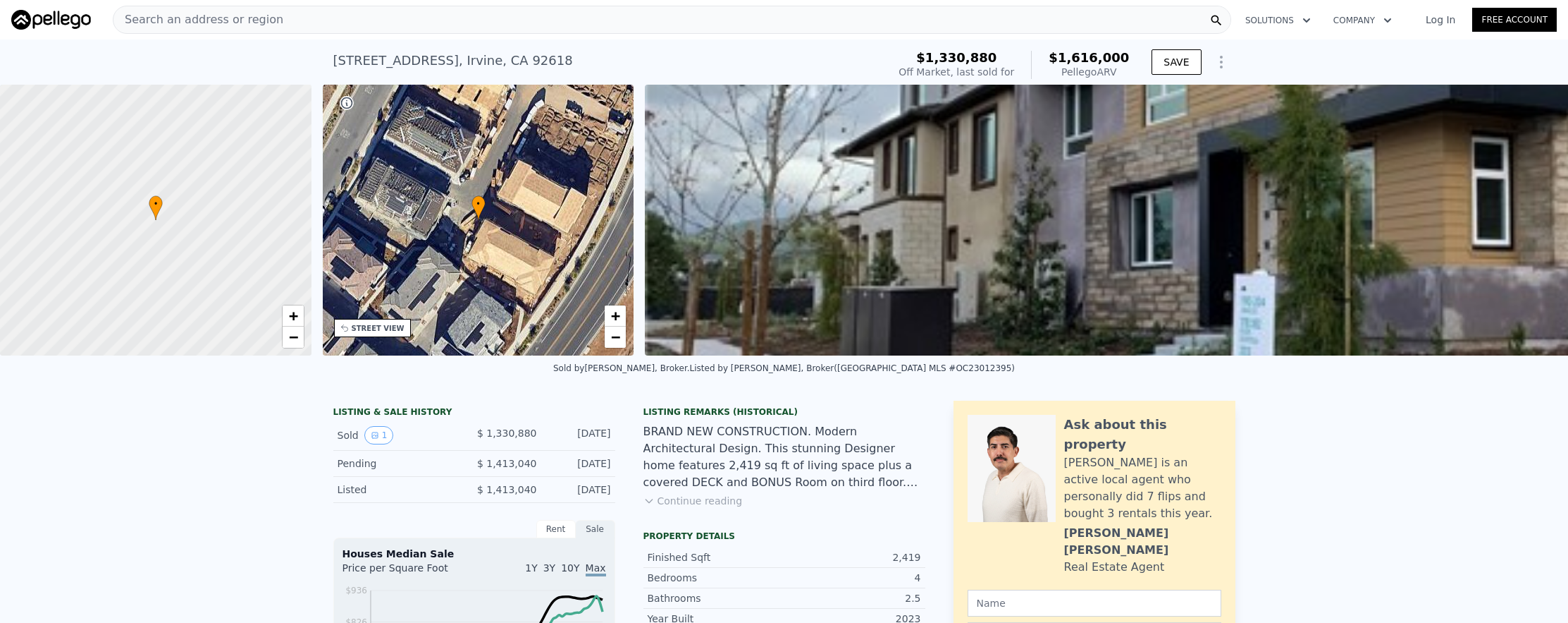
scroll to position [0, 6]
click at [557, 21] on div "Search an address or region" at bounding box center [672, 20] width 1119 height 28
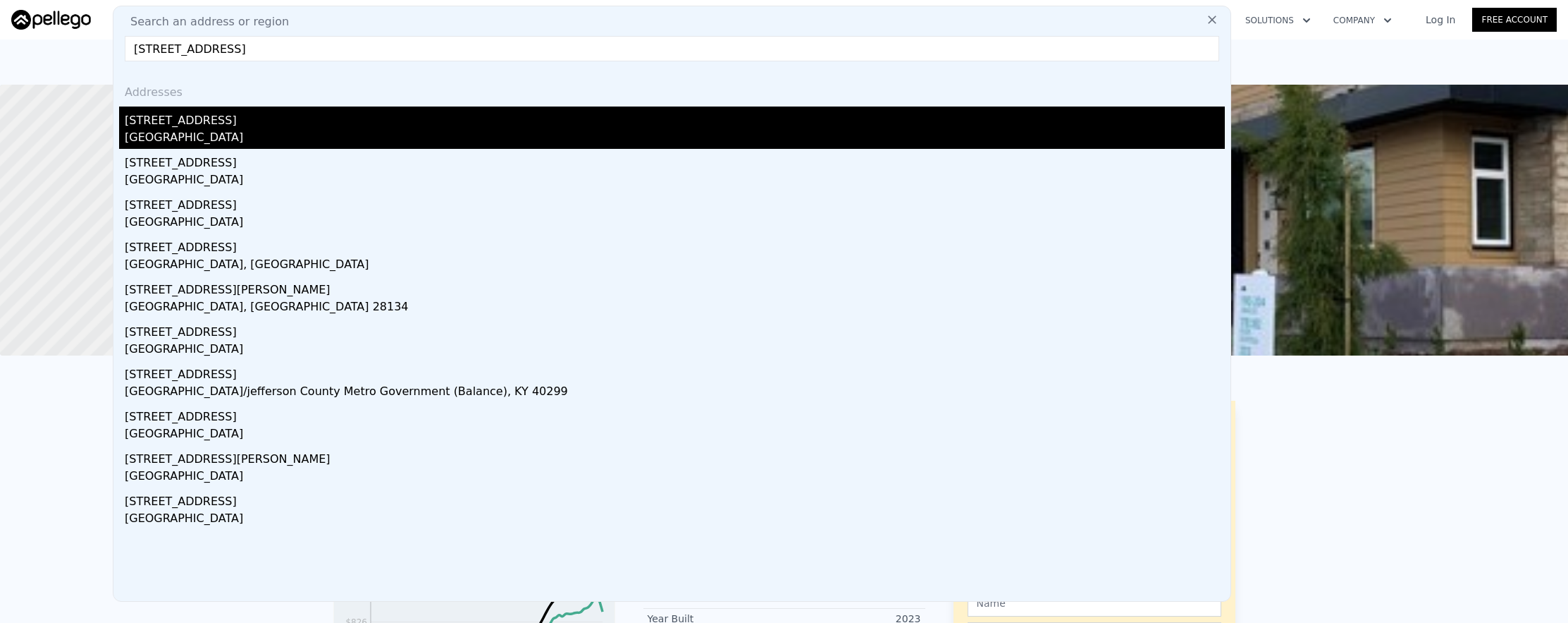
type input "[STREET_ADDRESS]"
click at [284, 122] on div "[STREET_ADDRESS]" at bounding box center [674, 117] width 1100 height 22
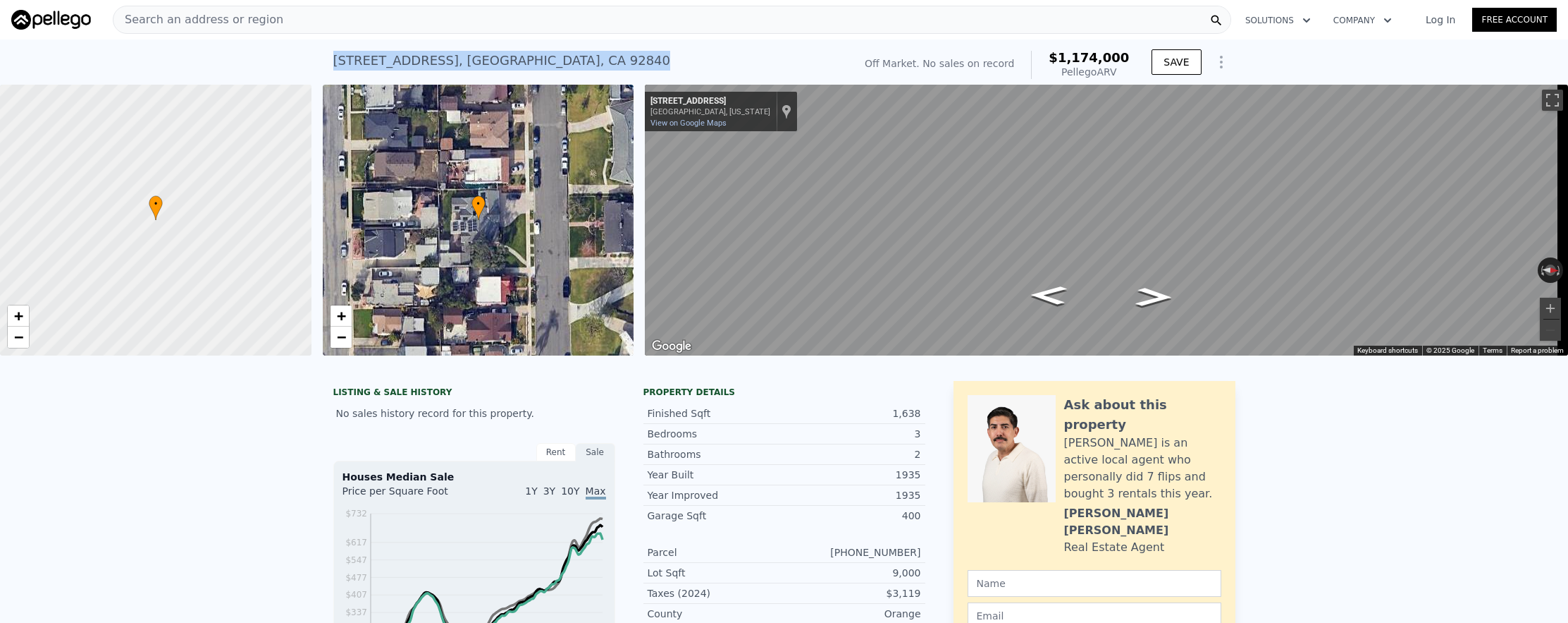
drag, startPoint x: 317, startPoint y: 57, endPoint x: 636, endPoint y: 64, distance: 319.1
click at [636, 64] on div "[STREET_ADDRESS] No sales on record (~ARV $1.174m ) Off Market. No sales on rec…" at bounding box center [784, 62] width 1568 height 45
copy div "[STREET_ADDRESS]"
click at [434, 23] on div "Search an address or region" at bounding box center [672, 20] width 1119 height 28
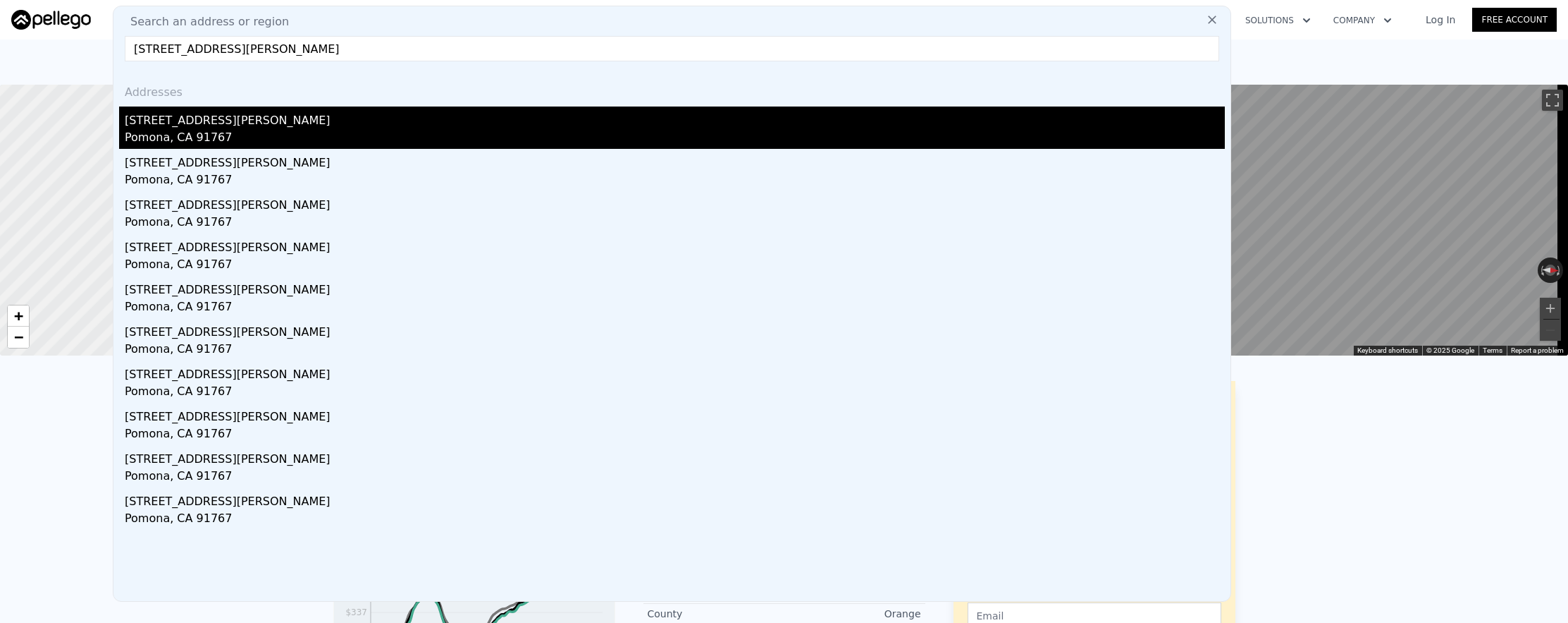
type input "[STREET_ADDRESS][PERSON_NAME]"
click at [401, 118] on div "[STREET_ADDRESS][PERSON_NAME]" at bounding box center [674, 117] width 1100 height 22
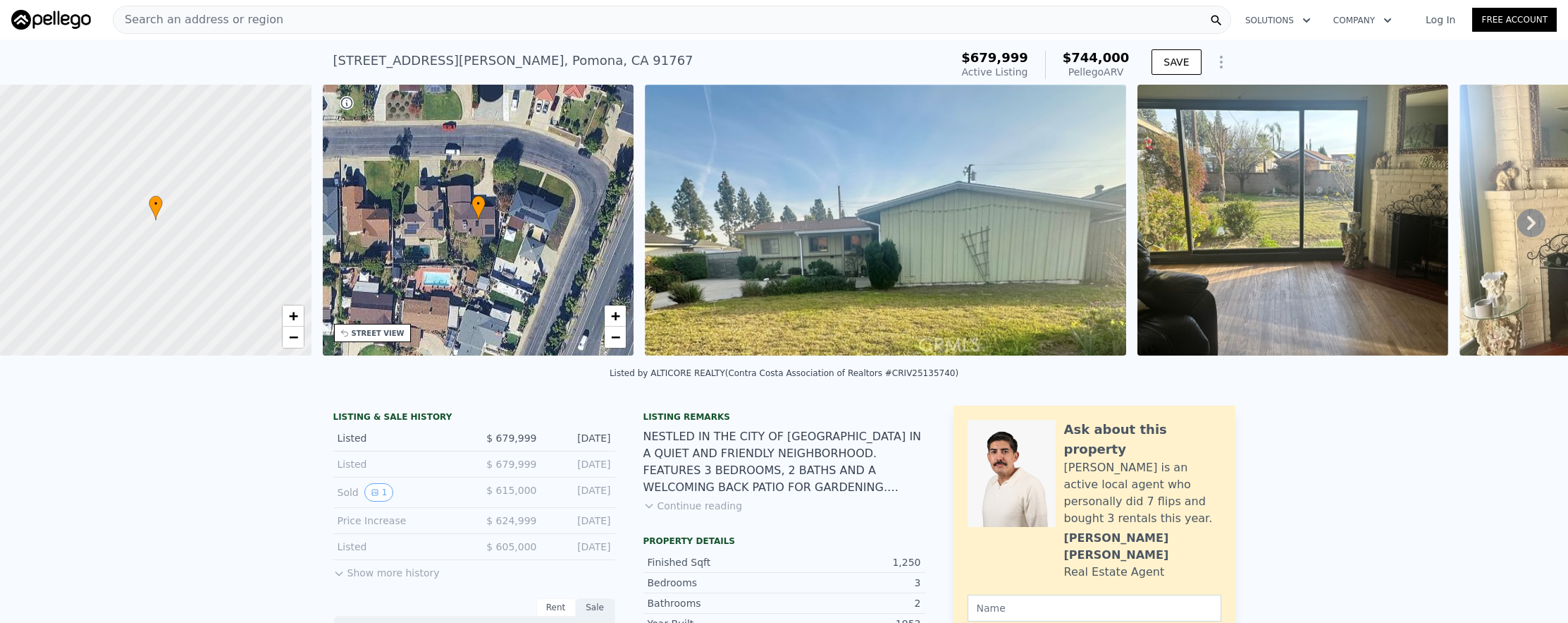
scroll to position [0, 6]
